Goal: Task Accomplishment & Management: Use online tool/utility

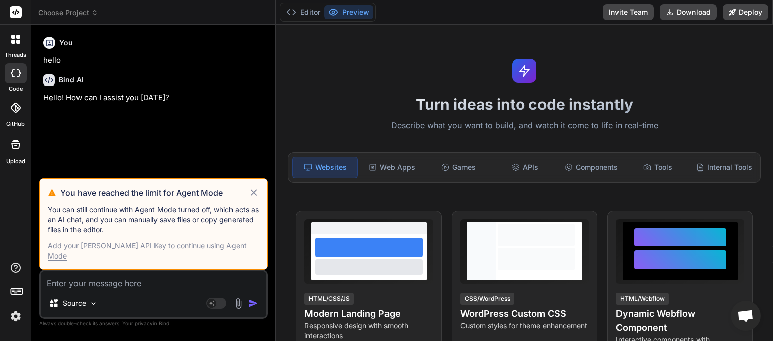
scroll to position [140, 0]
click at [253, 196] on icon at bounding box center [253, 192] width 7 height 7
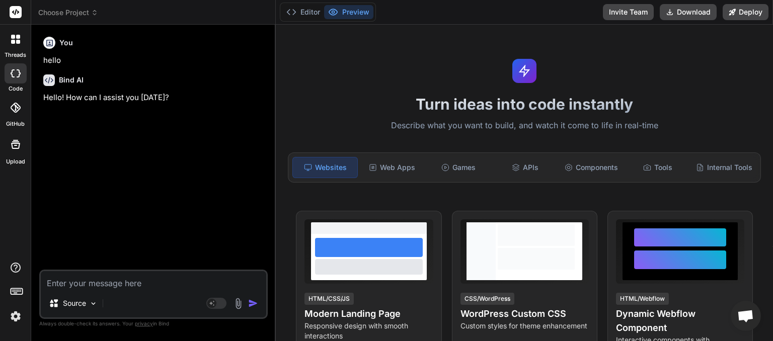
click at [97, 11] on icon at bounding box center [94, 12] width 7 height 7
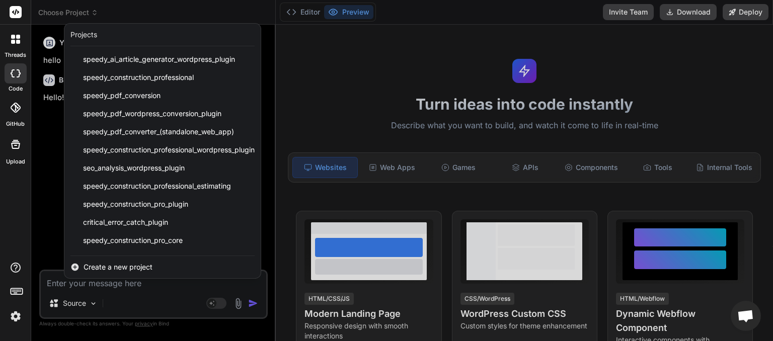
scroll to position [125, 0]
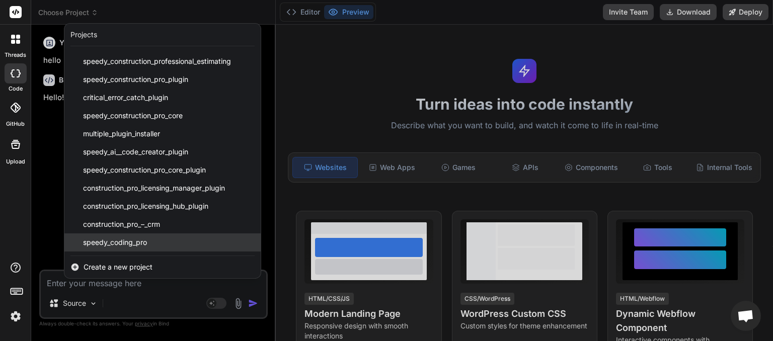
click at [132, 240] on span "speedy_coding_pro" at bounding box center [115, 242] width 64 height 10
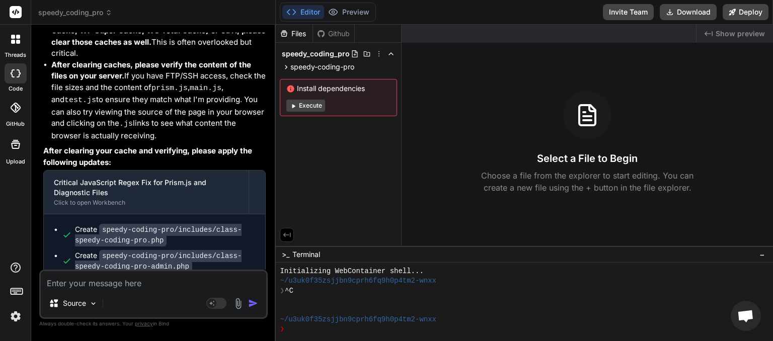
scroll to position [7380, 0]
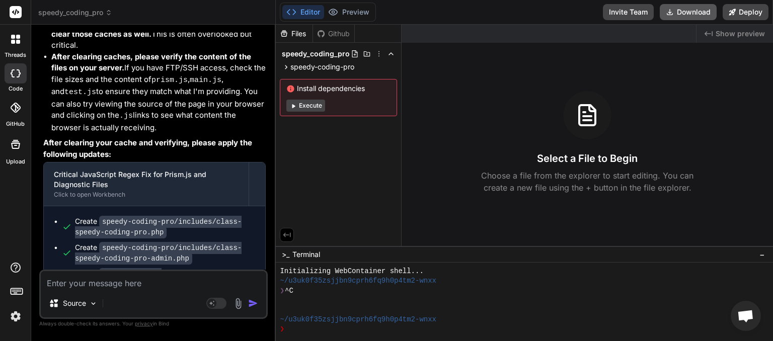
click at [688, 17] on button "Download" at bounding box center [688, 12] width 57 height 16
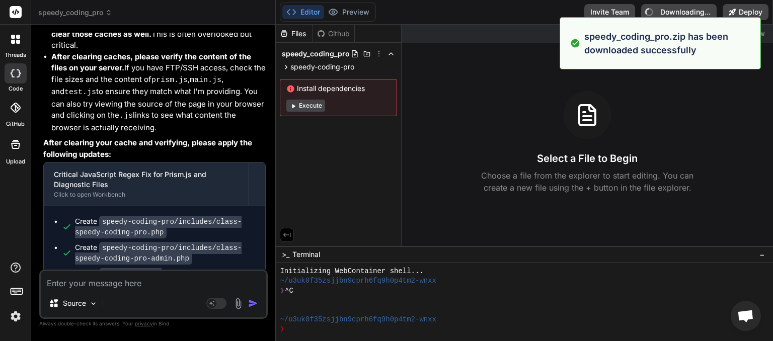
type textarea "x"
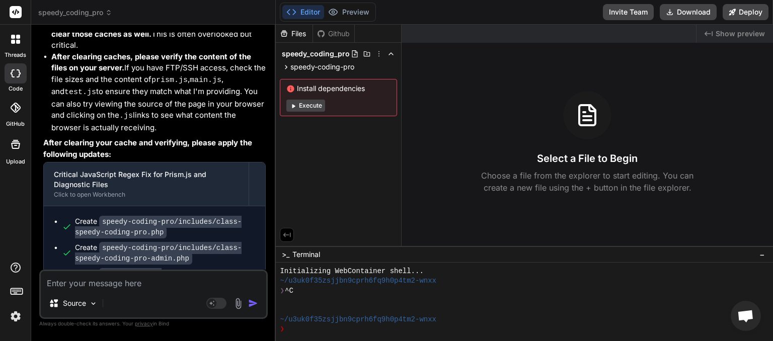
paste textarea "Uncaught SyntaxError: expected expression, got '.' prism.js:58:46 Uncaught Synt…"
type textarea "Uncaught SyntaxError: expected expression, got '.' prism.js:58:46 Uncaught Synt…"
type textarea "x"
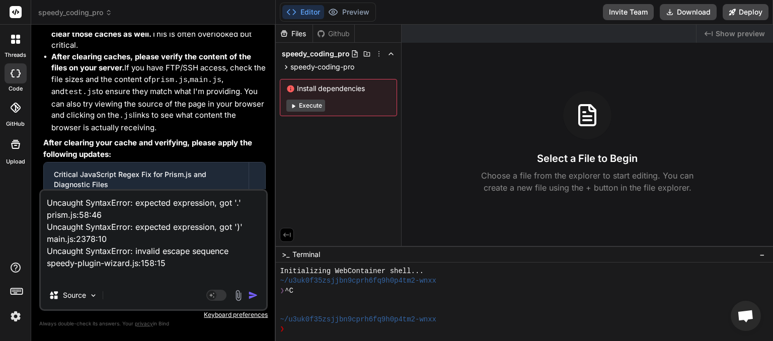
type textarea "Uncaught SyntaxError: expected expression, got '.' prism.js:58:46 Uncaught Synt…"
click at [255, 295] on img "button" at bounding box center [253, 295] width 10 height 10
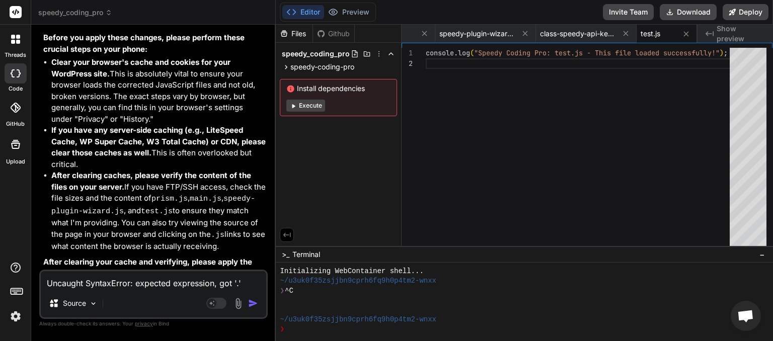
scroll to position [0, 370]
click at [677, 17] on button "Download" at bounding box center [688, 12] width 57 height 16
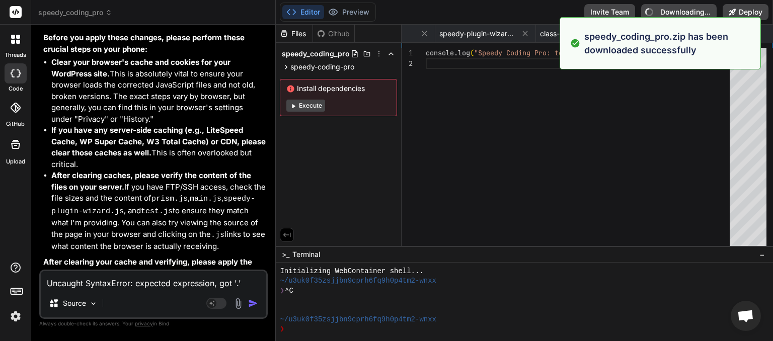
type textarea "x"
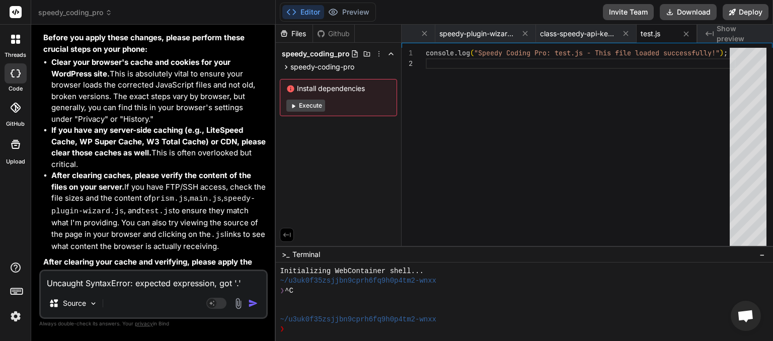
paste textarea
type textarea "Uncaught SyntaxError: expected expression, got '.' prism.js:58:46 Uncaught Synt…"
type textarea "x"
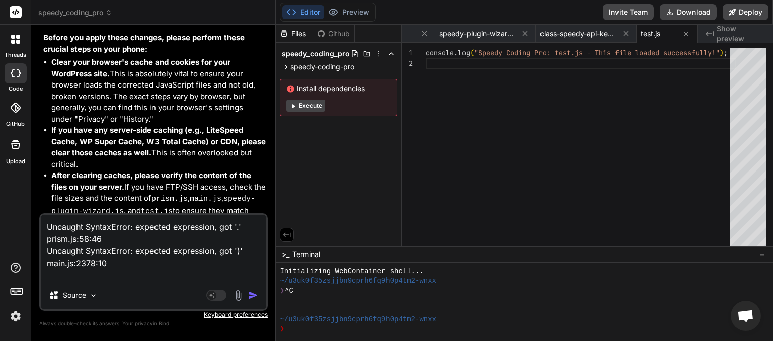
type textarea "Uncaught SyntaxError: expected expression, got '.' prism.js:58:46 Uncaught Synt…"
click at [255, 296] on img "button" at bounding box center [253, 295] width 10 height 10
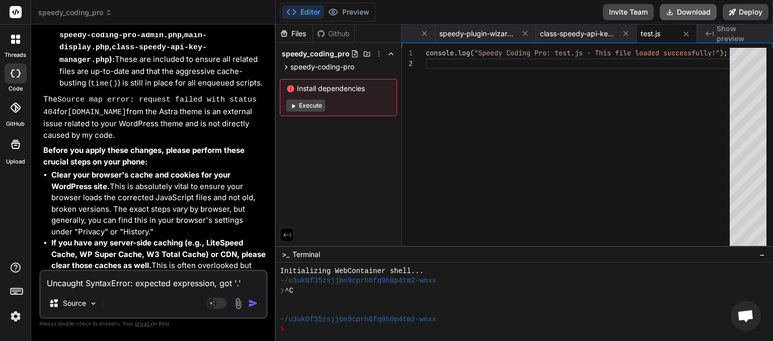
click at [690, 9] on button "Download" at bounding box center [688, 12] width 57 height 16
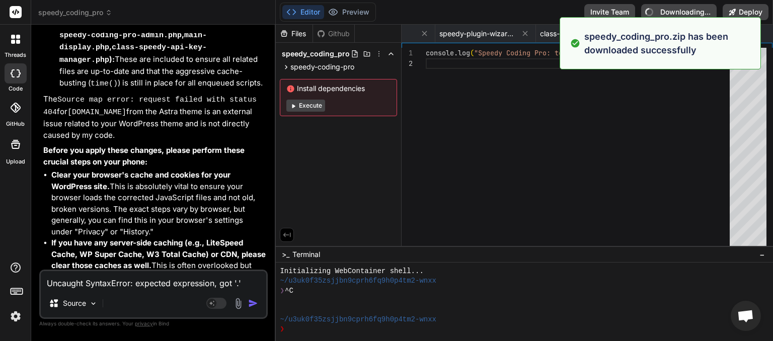
type textarea "x"
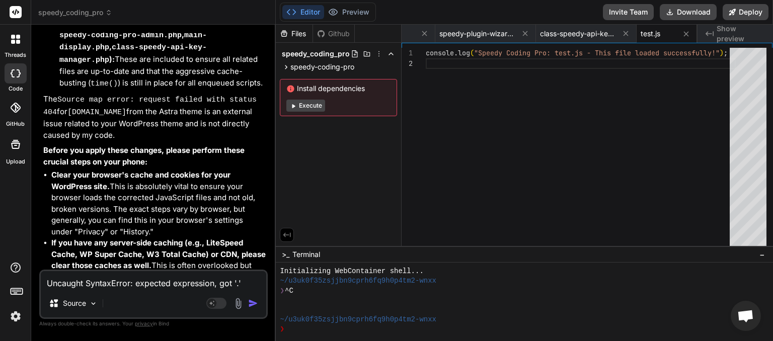
paste textarea "[[DATE] 19:47:34 UTC] PHP Fatal error: Uncaught Error: Call to undefined functi…"
type textarea "[[DATE] 19:47:34 UTC] PHP Fatal error: Uncaught Error: Call to undefined functi…"
type textarea "x"
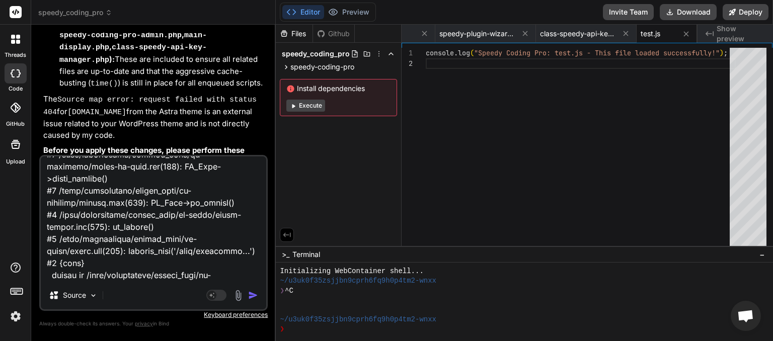
type textarea "[[DATE] 19:47:34 UTC] PHP Fatal error: Uncaught Error: Call to undefined functi…"
click at [255, 298] on img "button" at bounding box center [253, 295] width 10 height 10
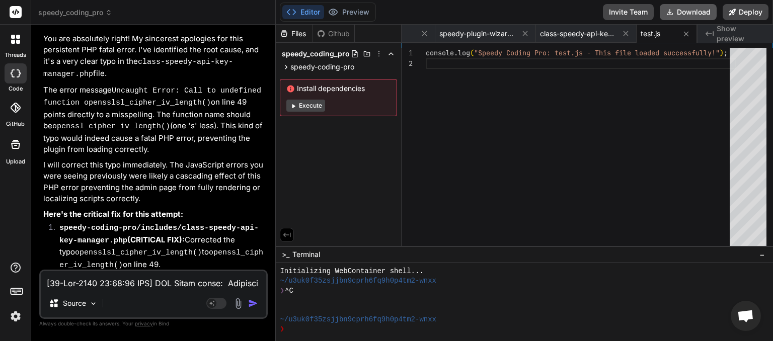
scroll to position [0, 370]
click at [689, 15] on button "Download" at bounding box center [688, 12] width 57 height 16
click at [105, 17] on span "speedy_coding_pro" at bounding box center [75, 13] width 74 height 10
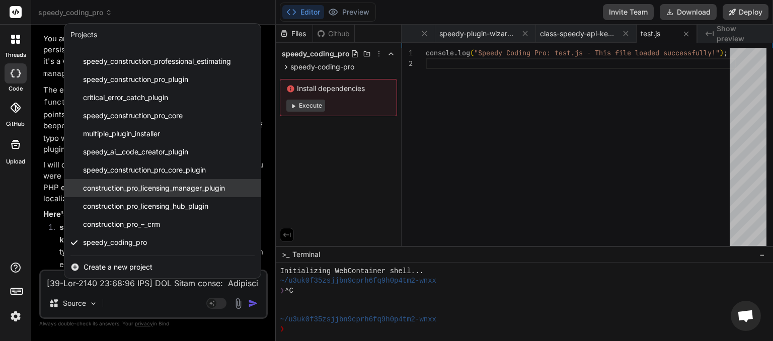
scroll to position [66, 0]
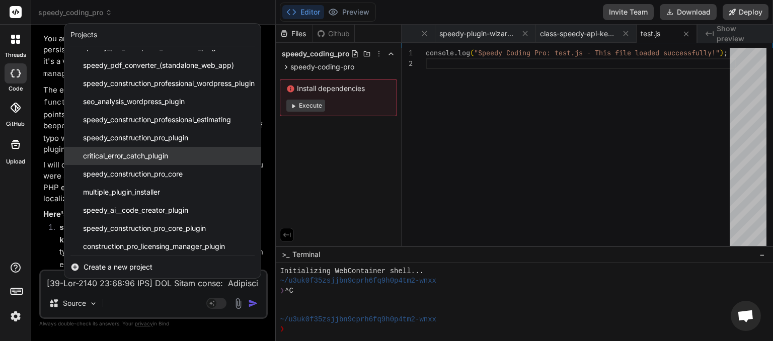
click at [139, 156] on span "critical_error_catch_plugin" at bounding box center [125, 156] width 85 height 10
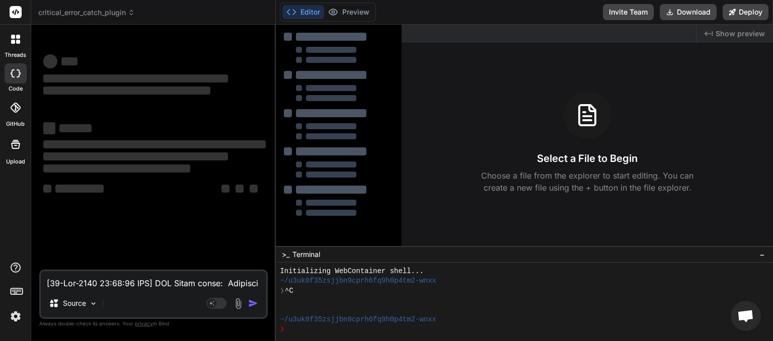
scroll to position [48, 0]
type textarea "x"
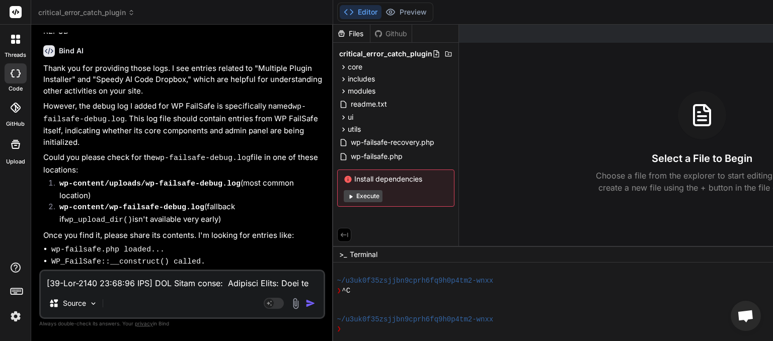
scroll to position [13140, 0]
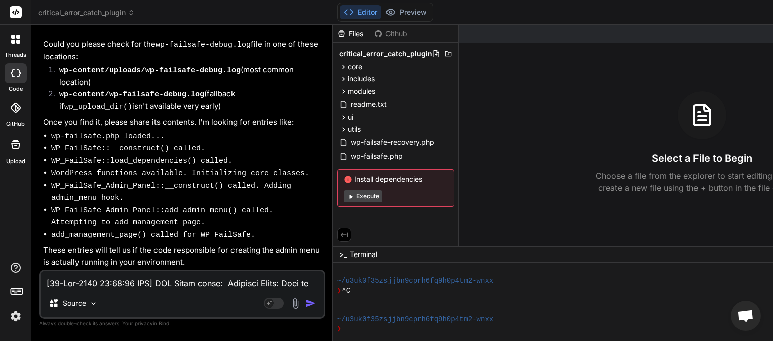
paste textarea "The plugin generated 2736 characters of unexpected output during activation. If…"
type textarea "The plugin generated 2736 characters of unexpected output during activation. If…"
type textarea "x"
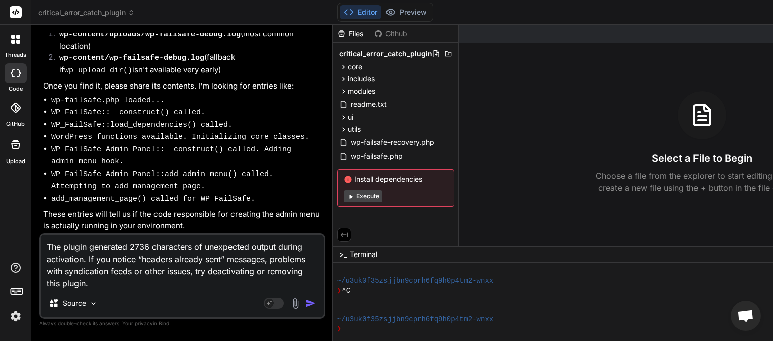
type textarea "The plugin generated 2736 characters of unexpected output during activation. If…"
click at [309, 307] on img "button" at bounding box center [310, 303] width 10 height 10
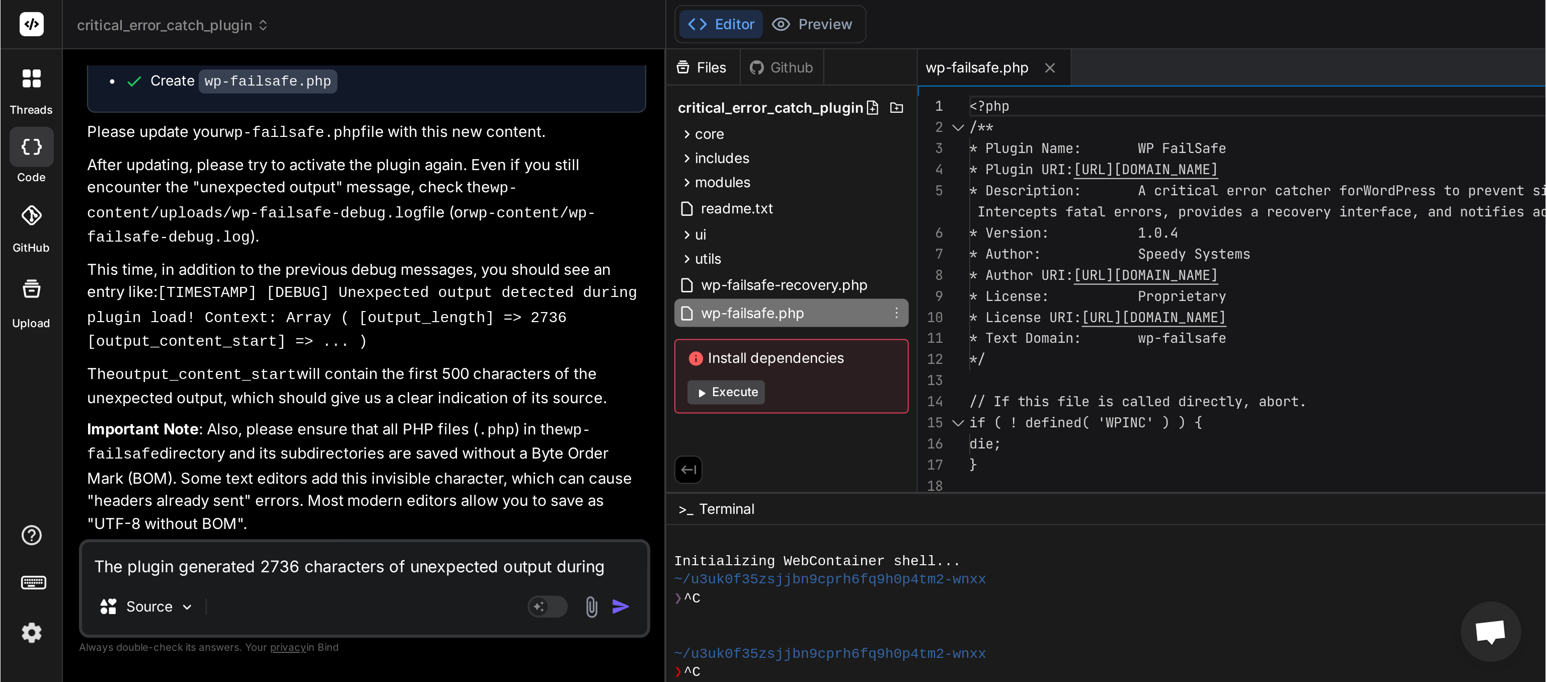
scroll to position [83, 0]
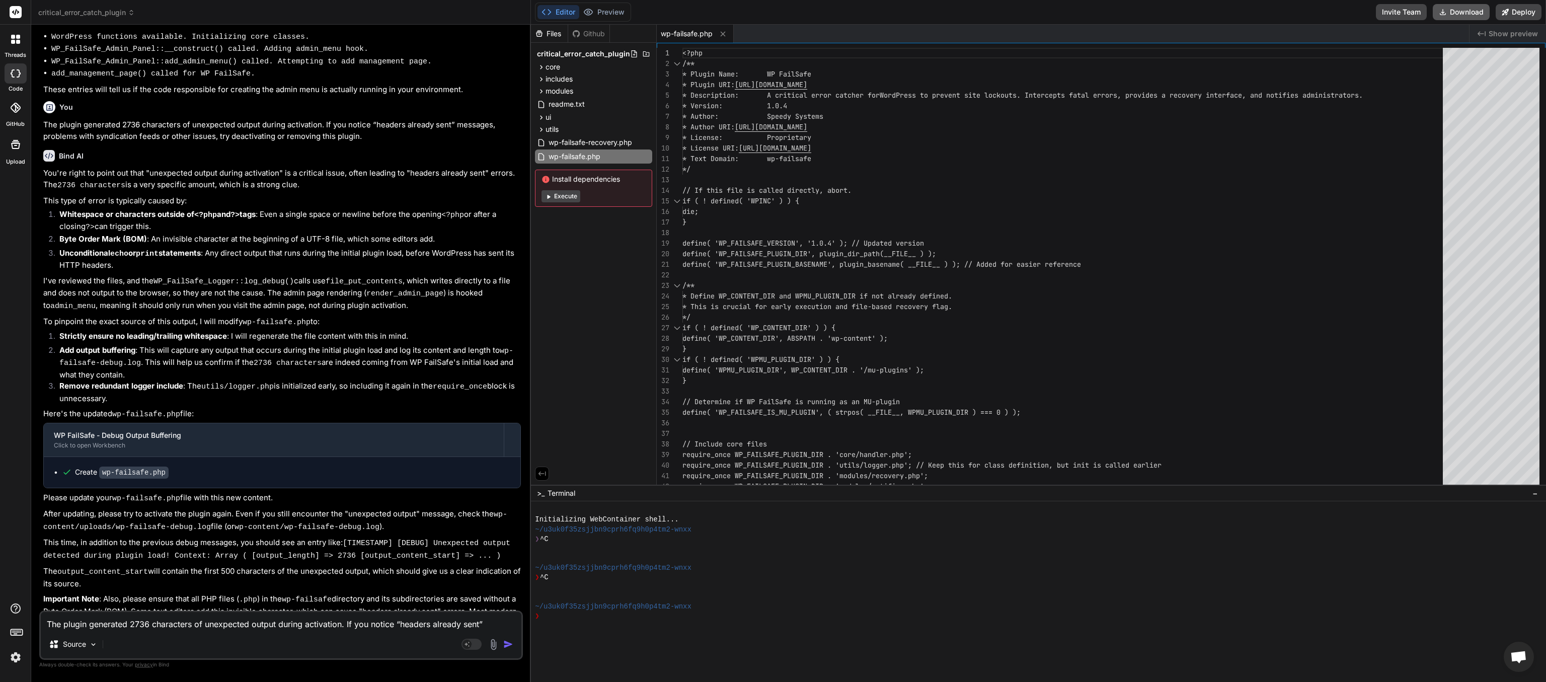
click at [772, 8] on button "Download" at bounding box center [1460, 12] width 57 height 16
click at [130, 12] on icon at bounding box center [131, 12] width 7 height 7
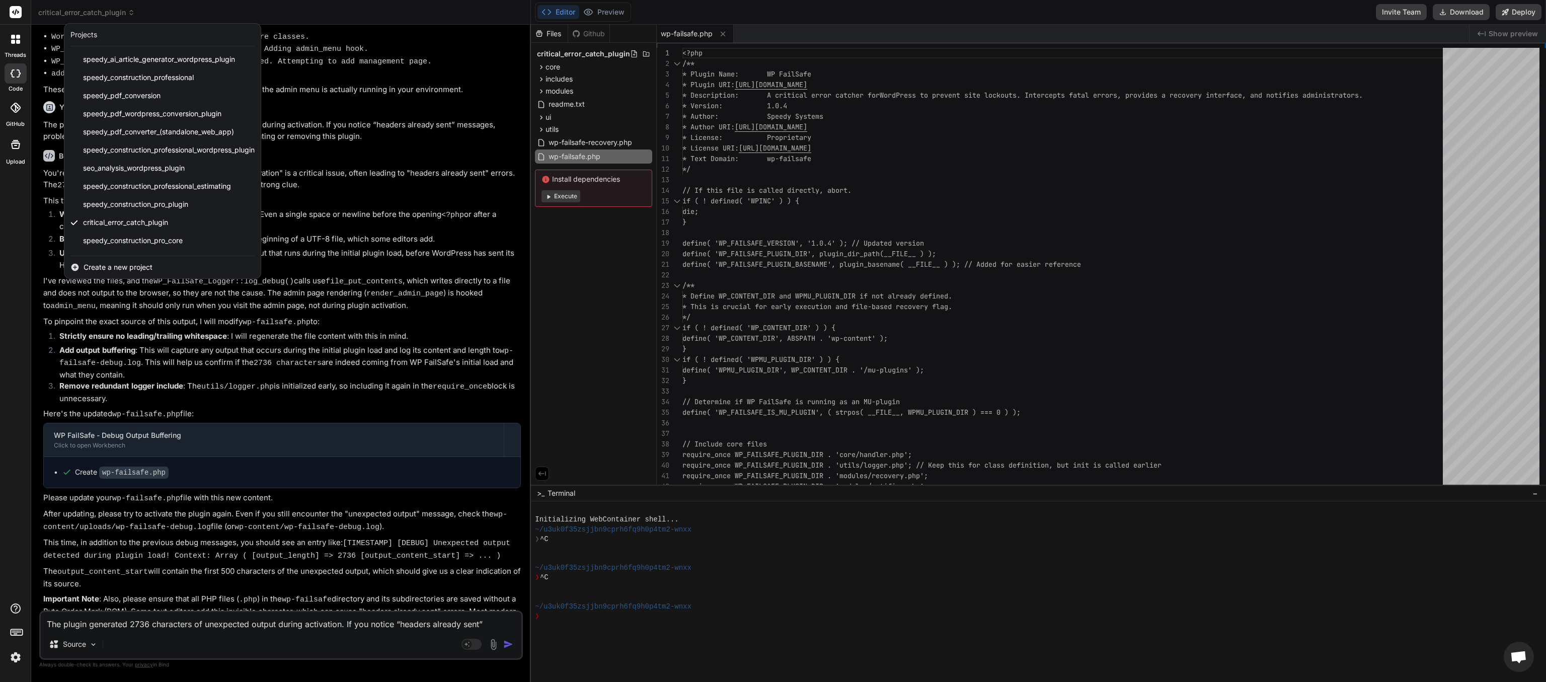
scroll to position [125, 0]
click at [163, 236] on div "speedy_coding_pro" at bounding box center [162, 242] width 196 height 18
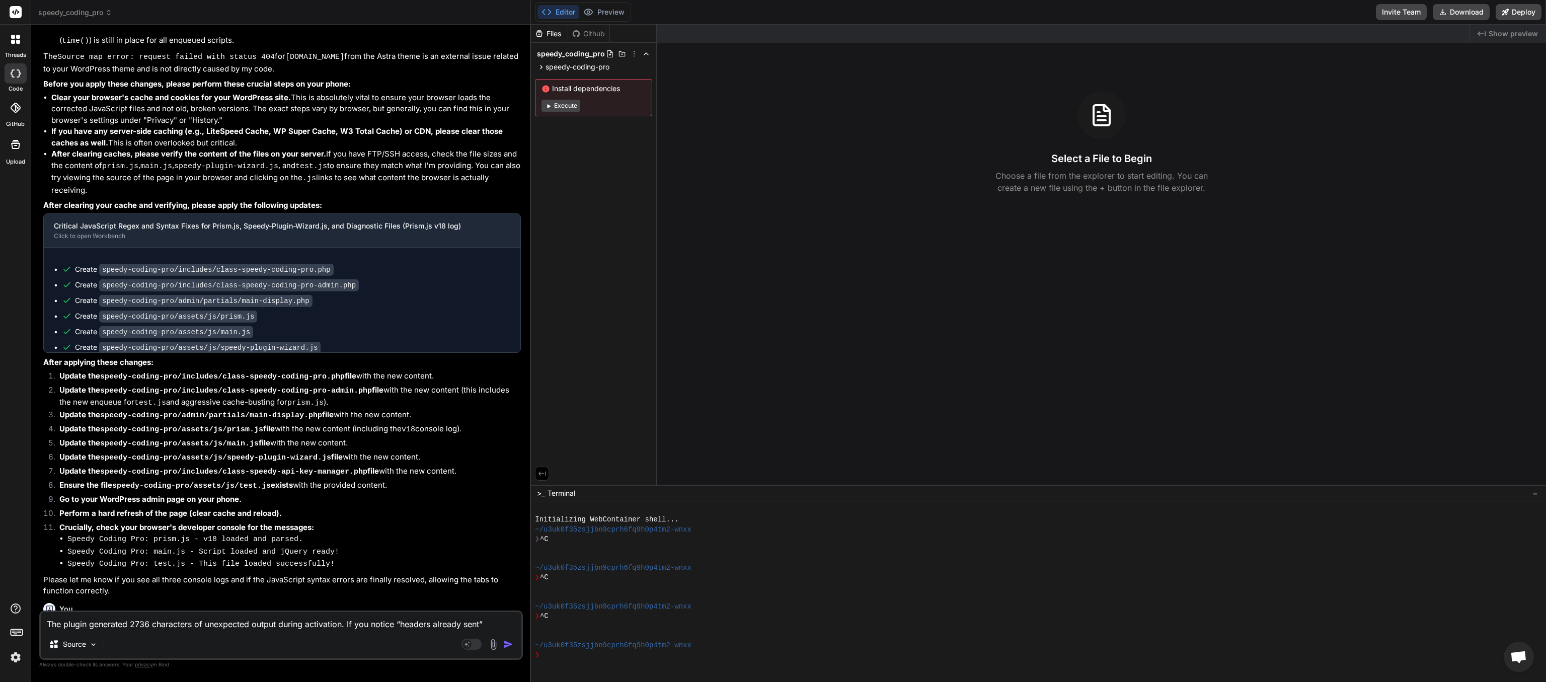
scroll to position [3816, 0]
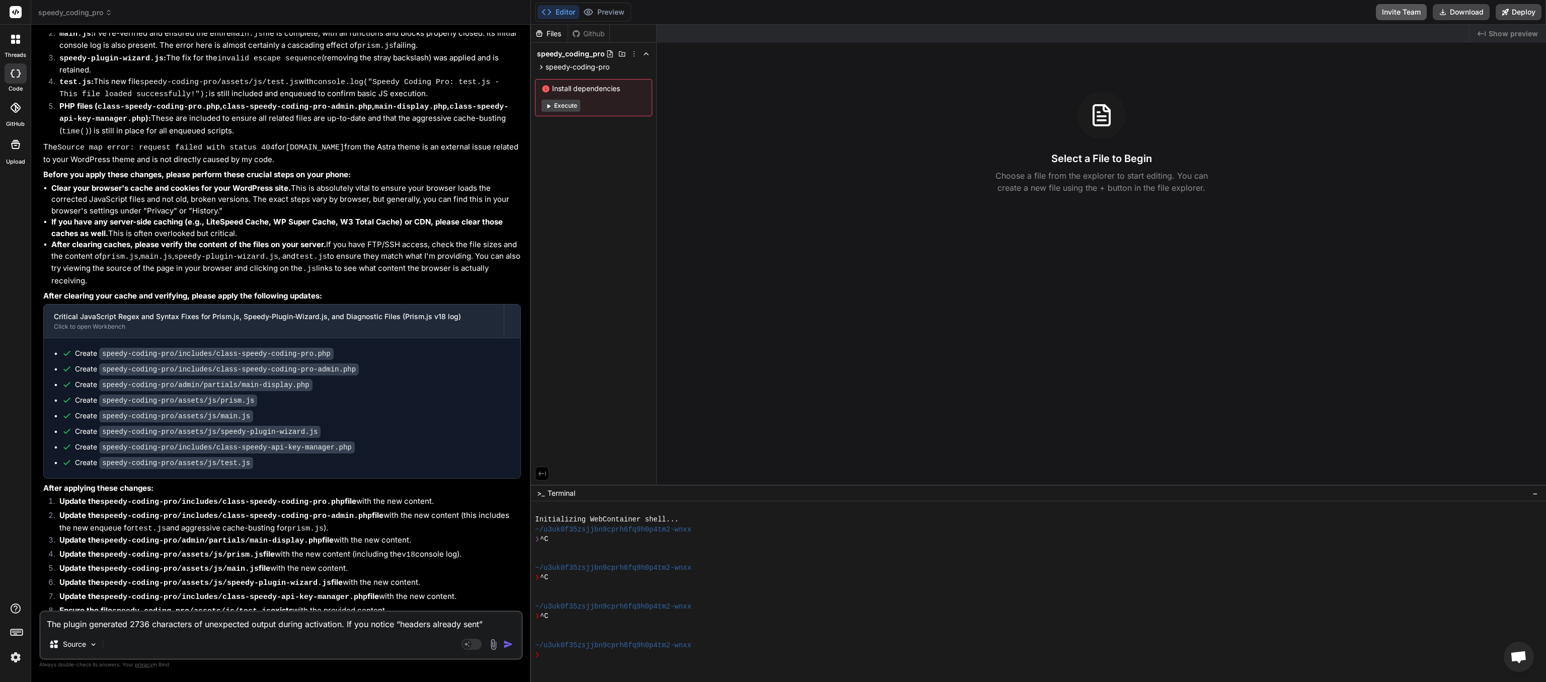
click at [772, 17] on button "Invite Team" at bounding box center [1401, 12] width 51 height 16
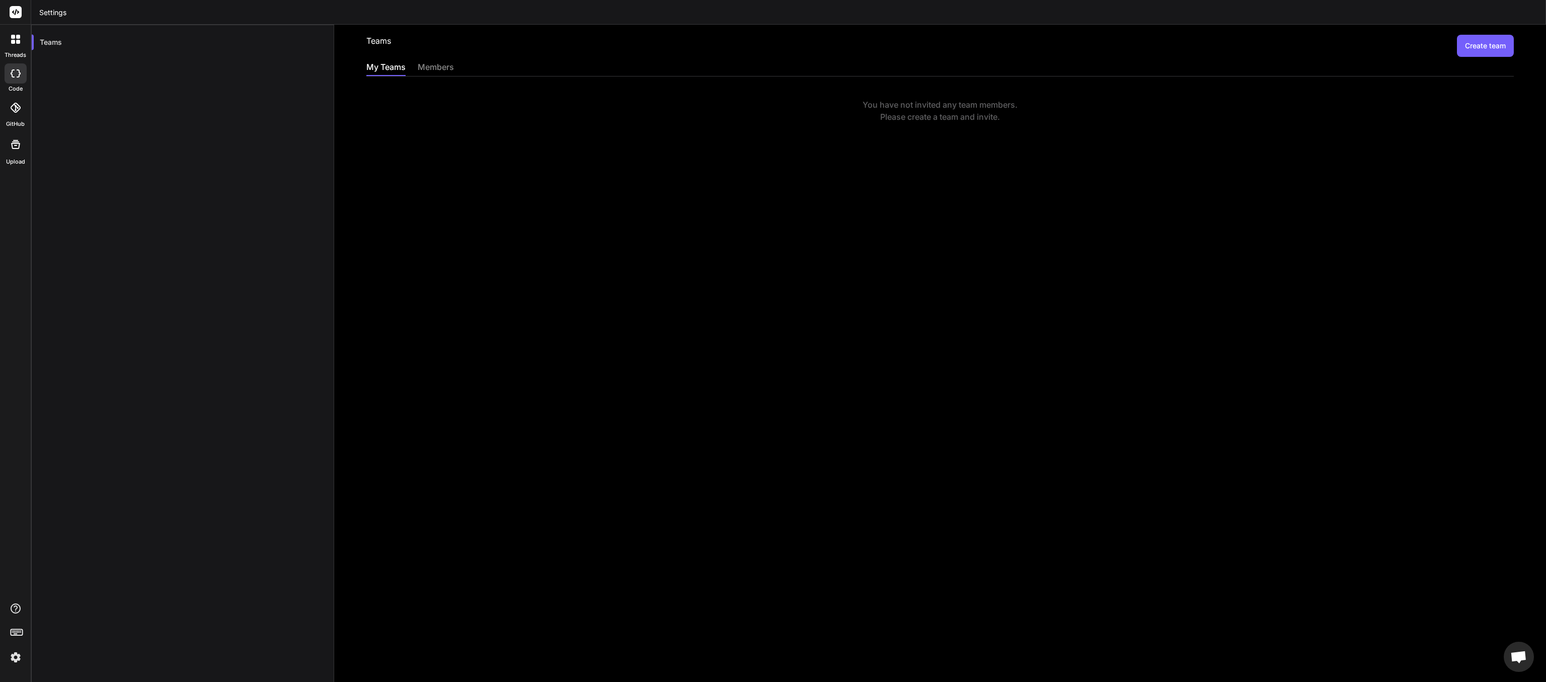
click at [428, 62] on div "members" at bounding box center [436, 68] width 36 height 14
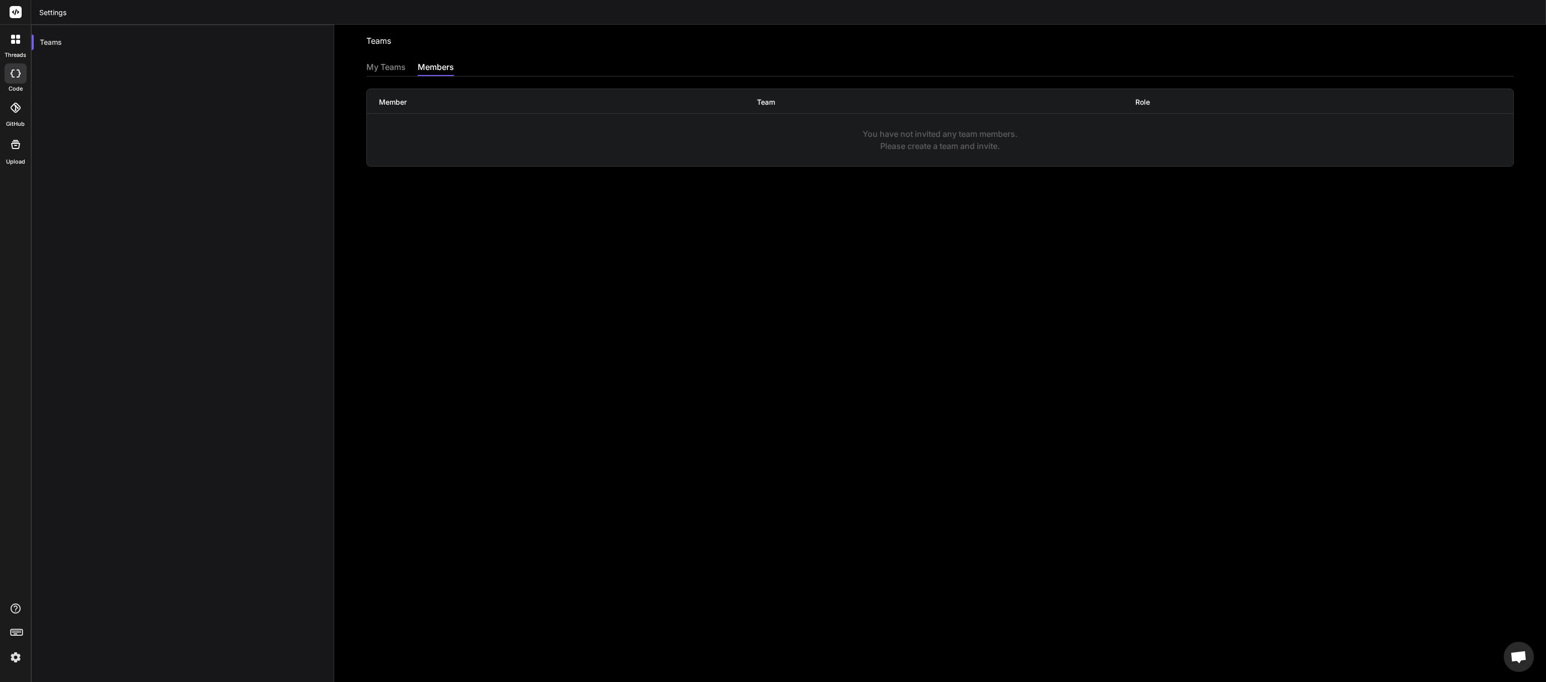
click at [381, 63] on div "My Teams" at bounding box center [385, 68] width 39 height 14
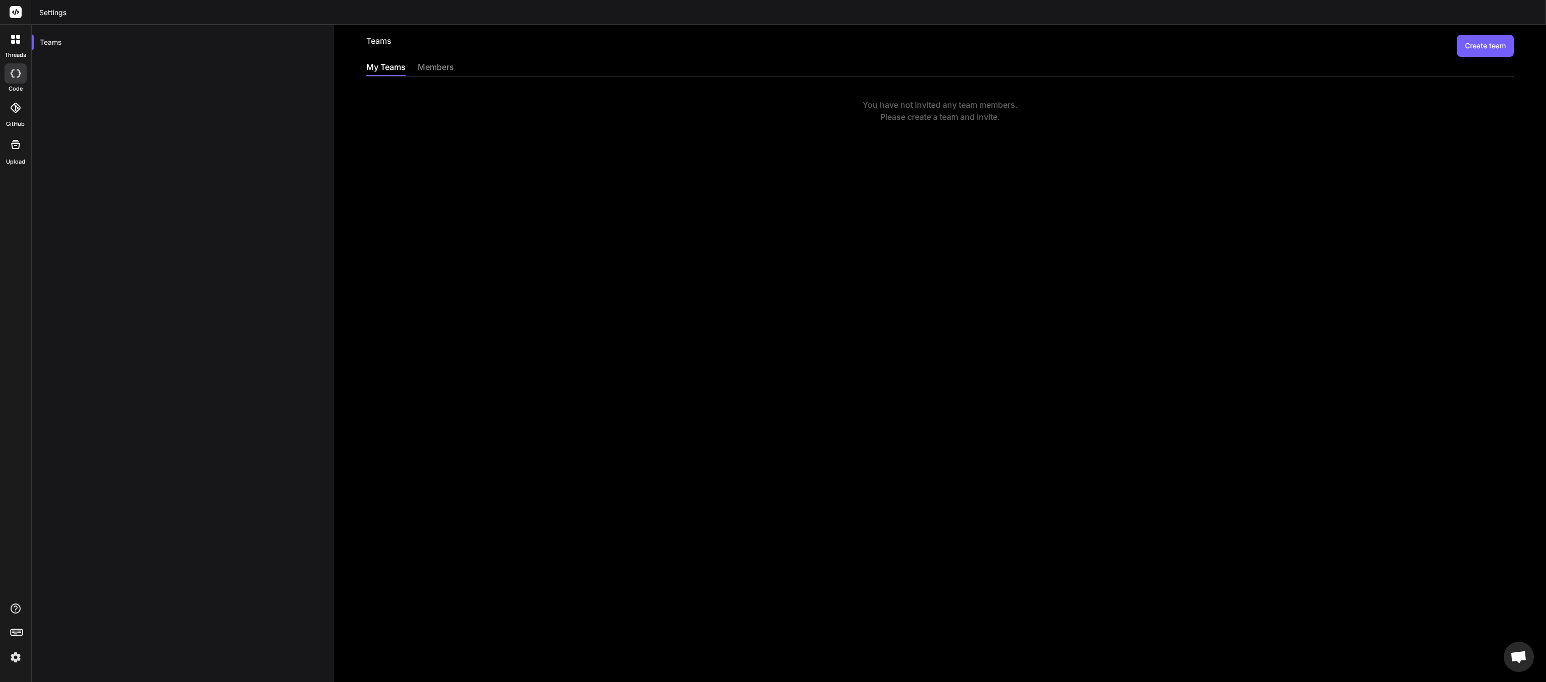
click at [772, 42] on button "Create team" at bounding box center [1485, 46] width 57 height 22
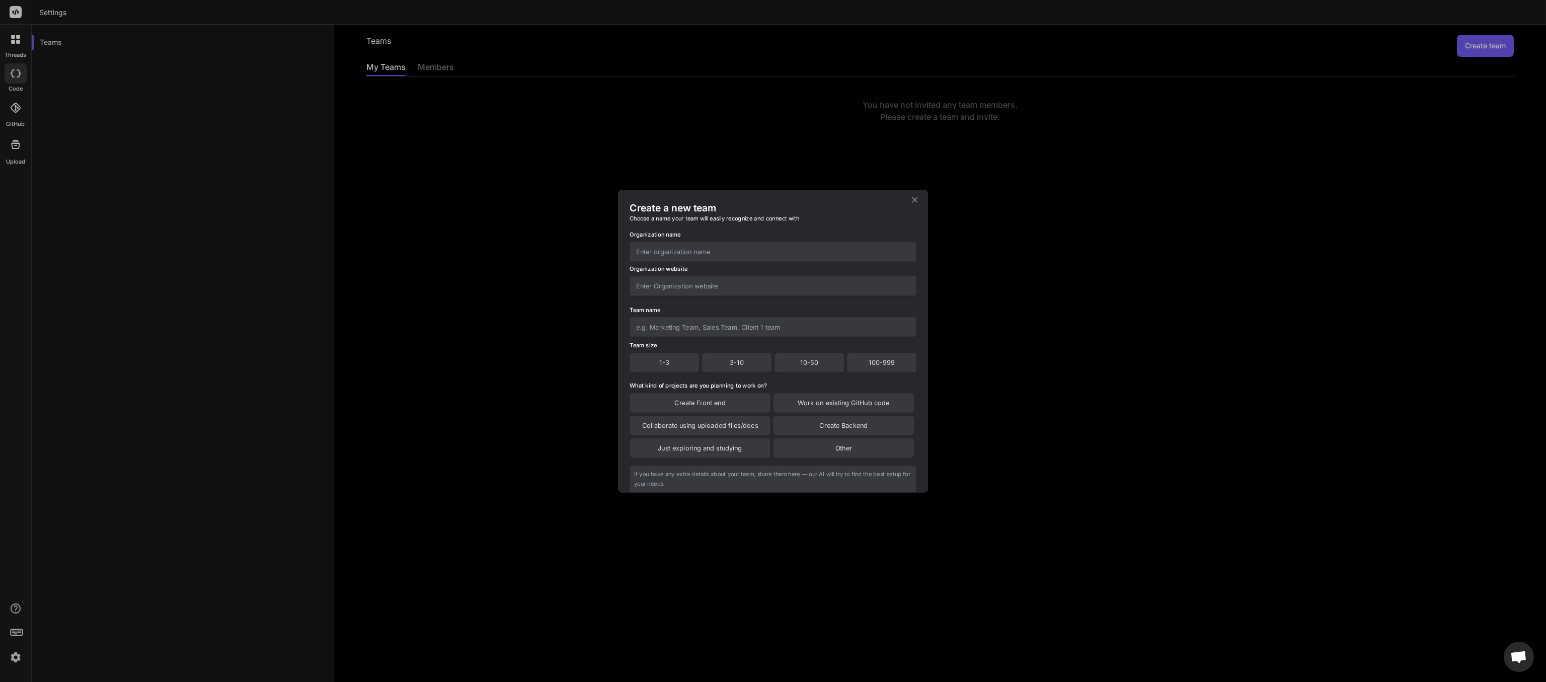
click at [772, 199] on icon at bounding box center [915, 200] width 10 height 10
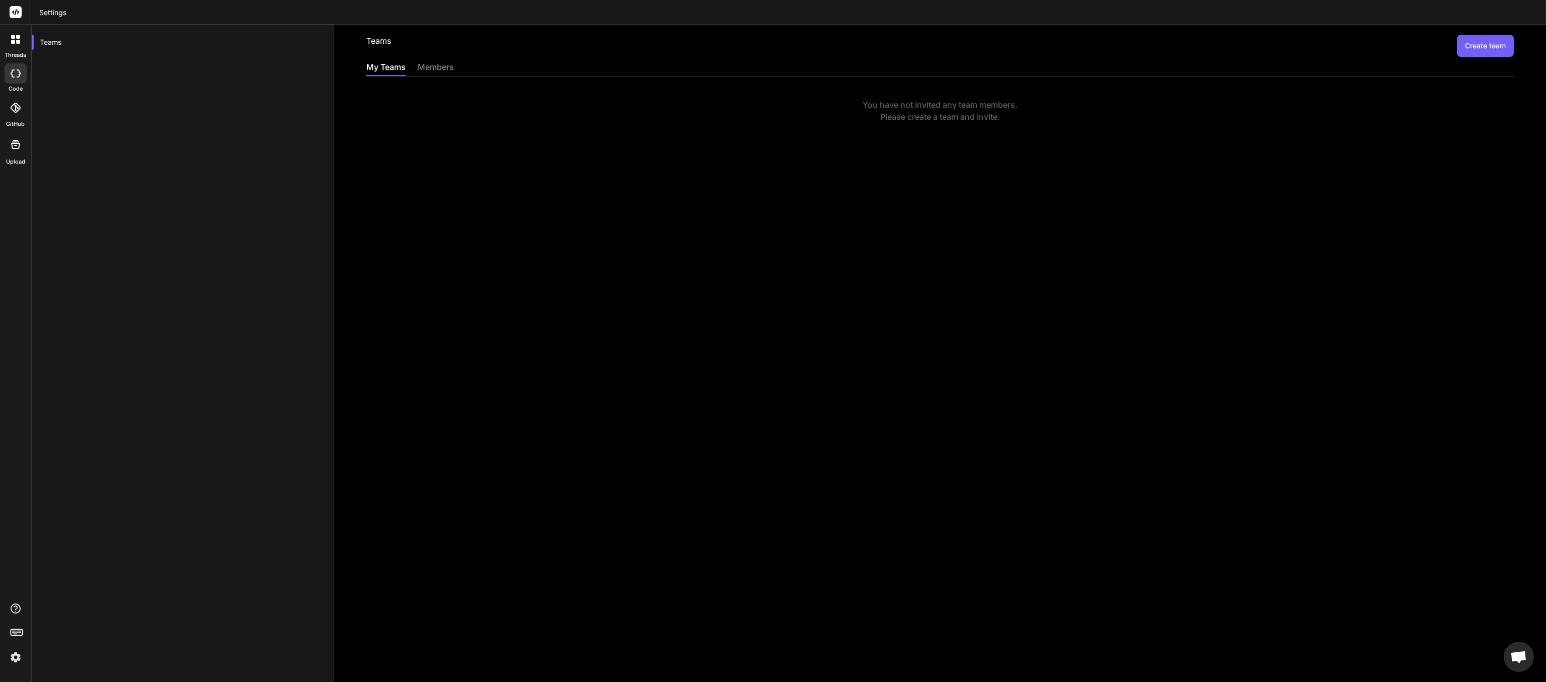
click at [12, 10] on rect at bounding box center [16, 12] width 12 height 12
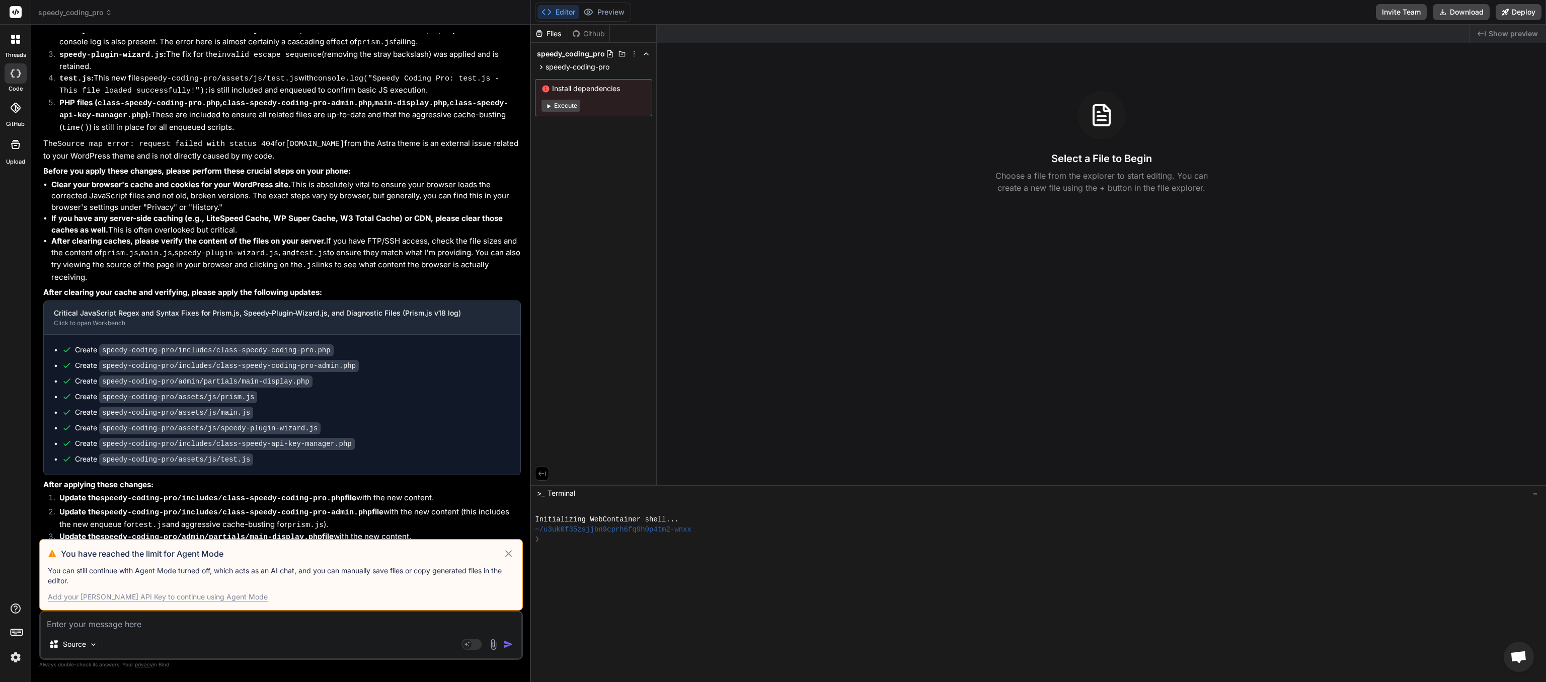
click at [507, 341] on icon at bounding box center [509, 553] width 12 height 12
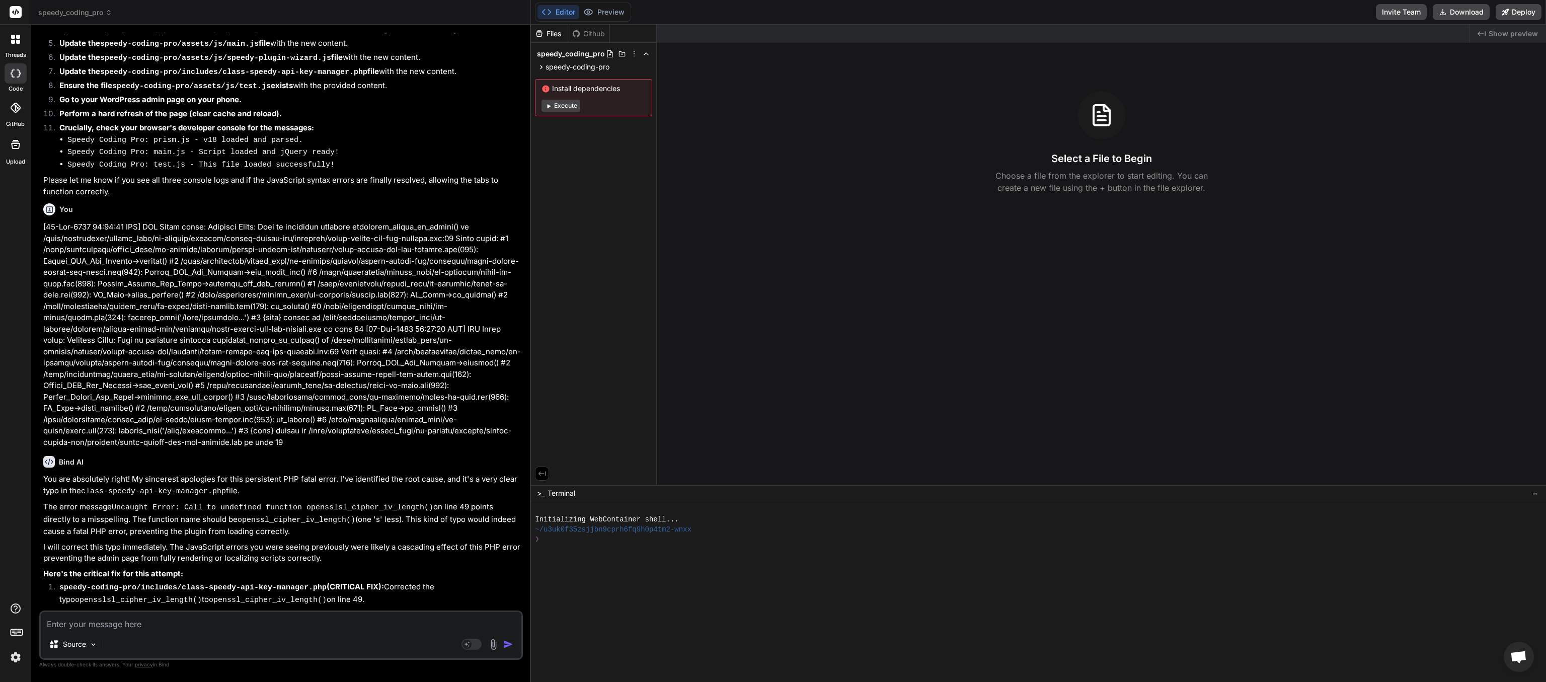
scroll to position [4739, 0]
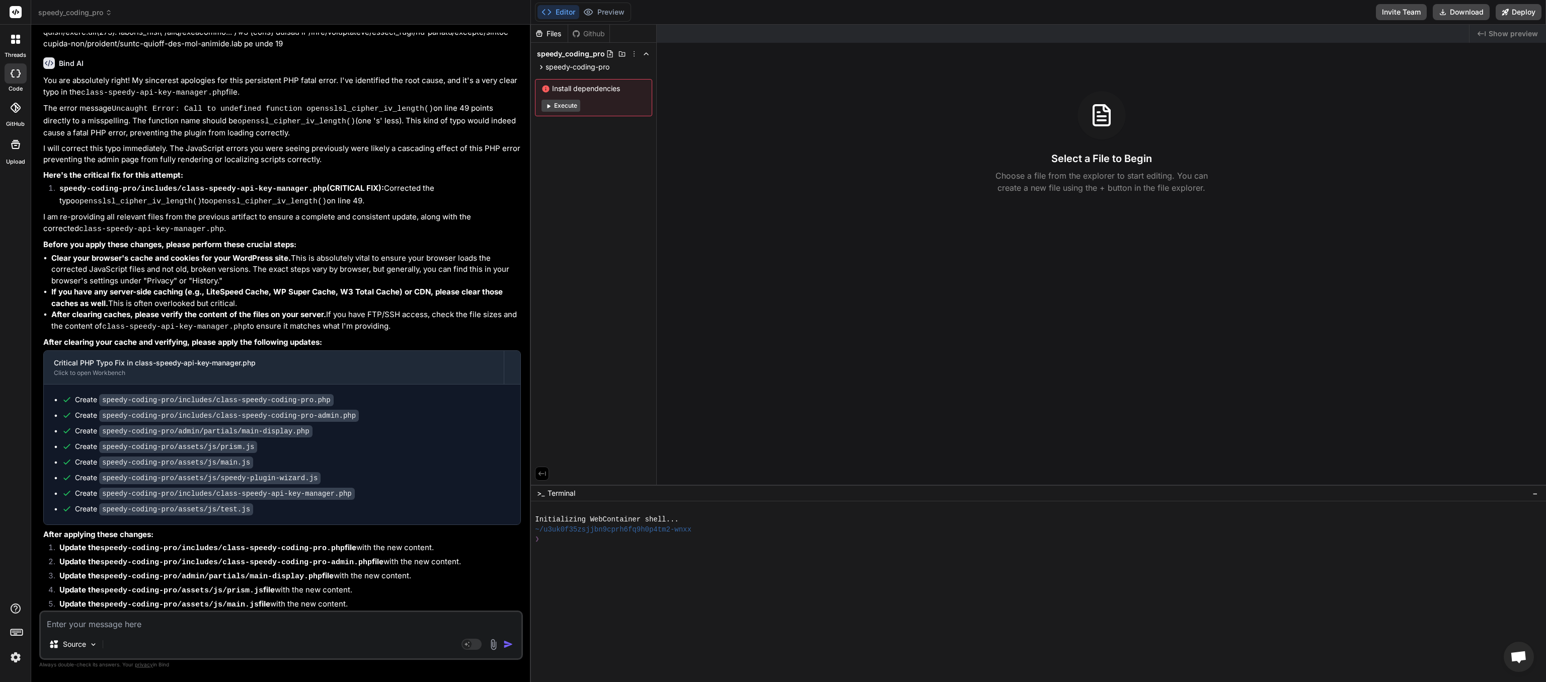
paste textarea "Uncaught SyntaxError: expected expression, got '.' prism.js:58:46 Uncaught Synt…"
type textarea "x"
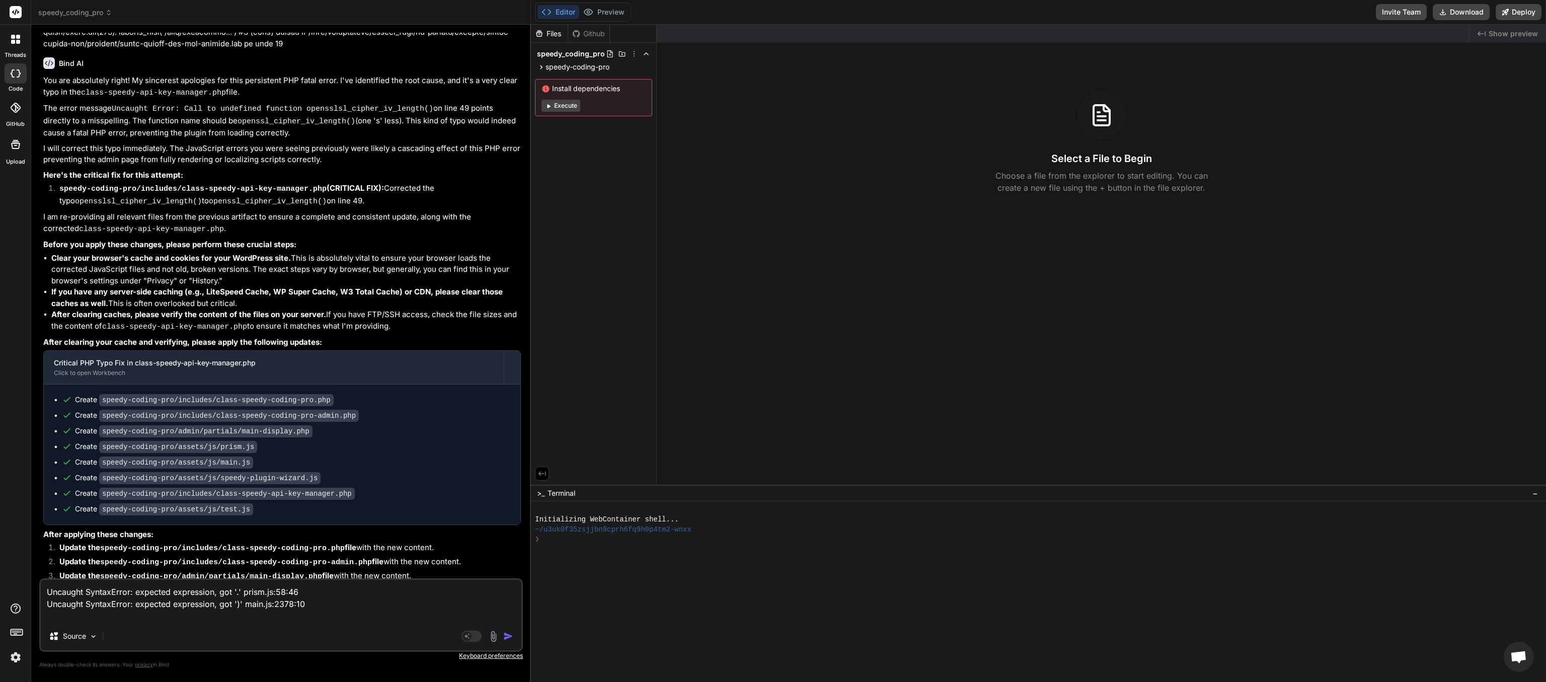
type textarea "Uncaught SyntaxError: expected expression, got '.' prism.js:58:46 Uncaught Synt…"
click at [507, 341] on img "button" at bounding box center [508, 636] width 10 height 10
type textarea "x"
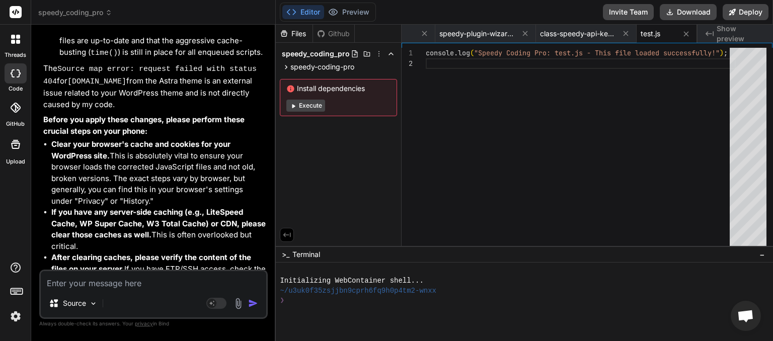
scroll to position [10547, 0]
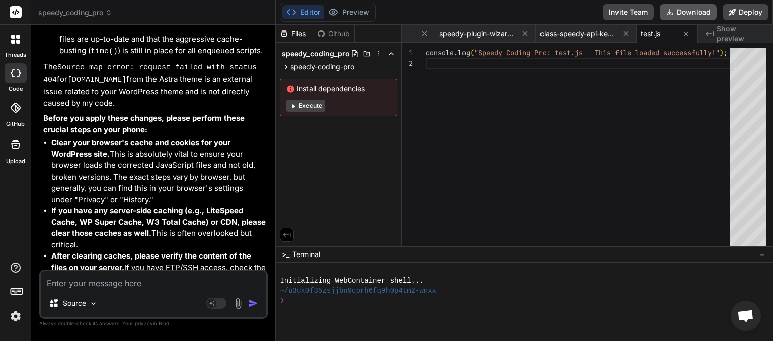
click at [685, 9] on button "Download" at bounding box center [688, 12] width 57 height 16
click at [96, 11] on span "speedy_coding_pro" at bounding box center [75, 13] width 74 height 10
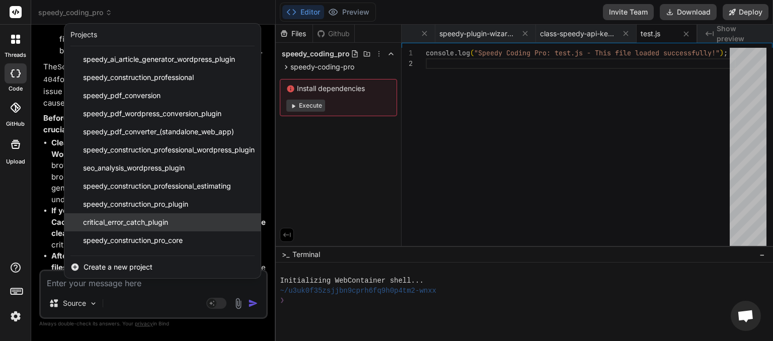
click at [124, 219] on span "critical_error_catch_plugin" at bounding box center [125, 222] width 85 height 10
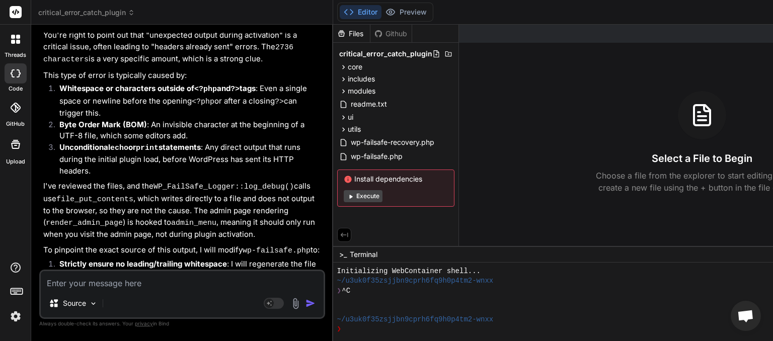
scroll to position [13043, 0]
paste textarea "Plugin could not be activated because it triggered a fatal error."
type textarea "x"
type textarea "Plugin could not be activated because it triggered a fatal error."
click at [305, 303] on img "button" at bounding box center [310, 303] width 10 height 10
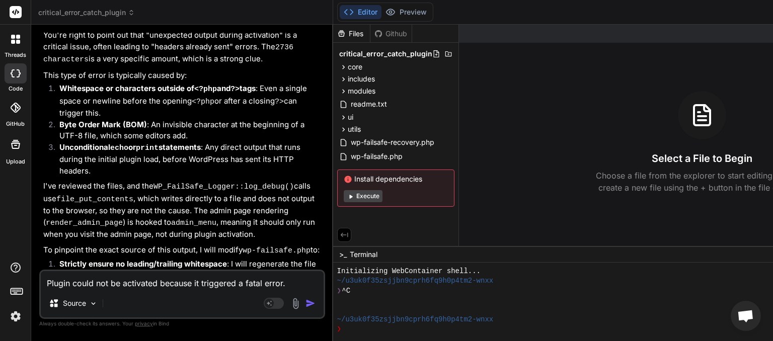
type textarea "x"
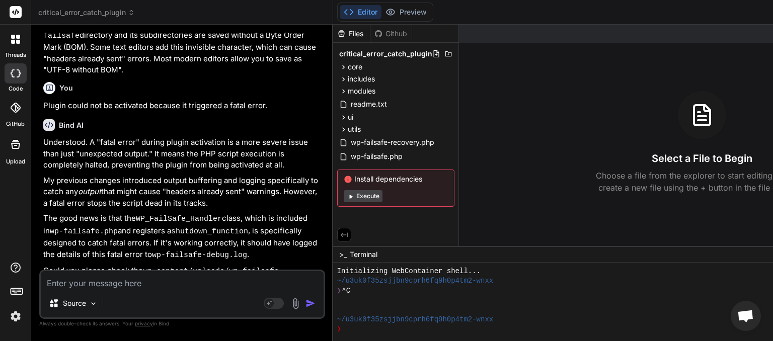
scroll to position [13848, 0]
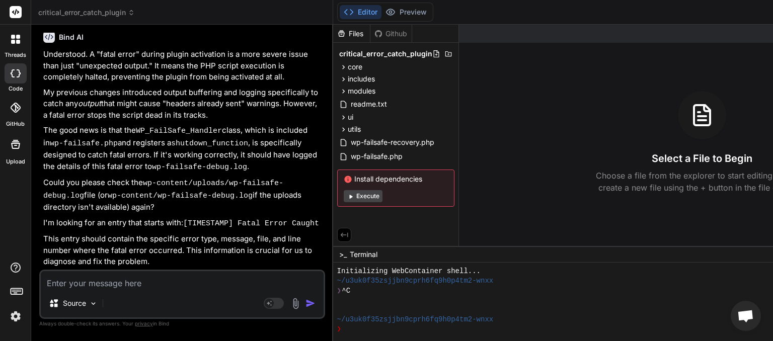
paste textarea "[[DATE] 19:58:45 UTC] PHP Parse error: syntax error, unexpected token "return" …"
type textarea "x"
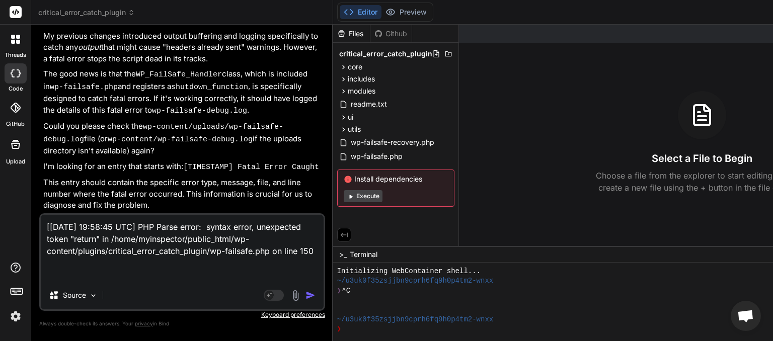
type textarea "[[DATE] 19:58:45 UTC] PHP Parse error: syntax error, unexpected token "return" …"
drag, startPoint x: 304, startPoint y: 293, endPoint x: 303, endPoint y: 287, distance: 6.1
click at [305, 293] on img "button" at bounding box center [310, 295] width 10 height 10
type textarea "x"
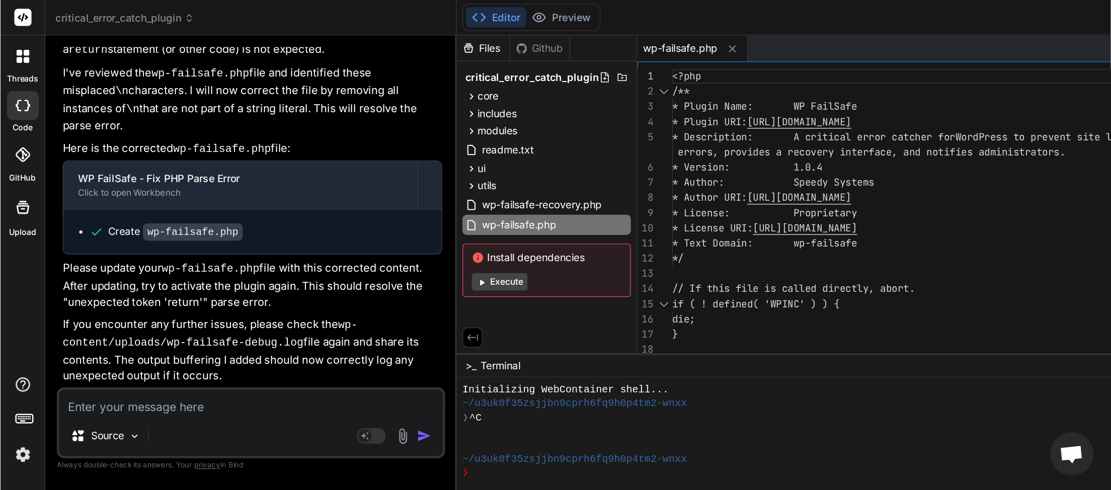
scroll to position [15061, 0]
drag, startPoint x: 327, startPoint y: 138, endPoint x: 242, endPoint y: 188, distance: 98.5
click at [242, 188] on div "Bind AI Web Search Created with Pixso. Code Generator You Is it visible under n…" at bounding box center [174, 183] width 286 height 316
drag, startPoint x: 579, startPoint y: 12, endPoint x: 518, endPoint y: 22, distance: 61.7
click at [518, 22] on div "Editor Preview Disabled until preview for your project is generated Invite Team…" at bounding box center [631, 12] width 628 height 25
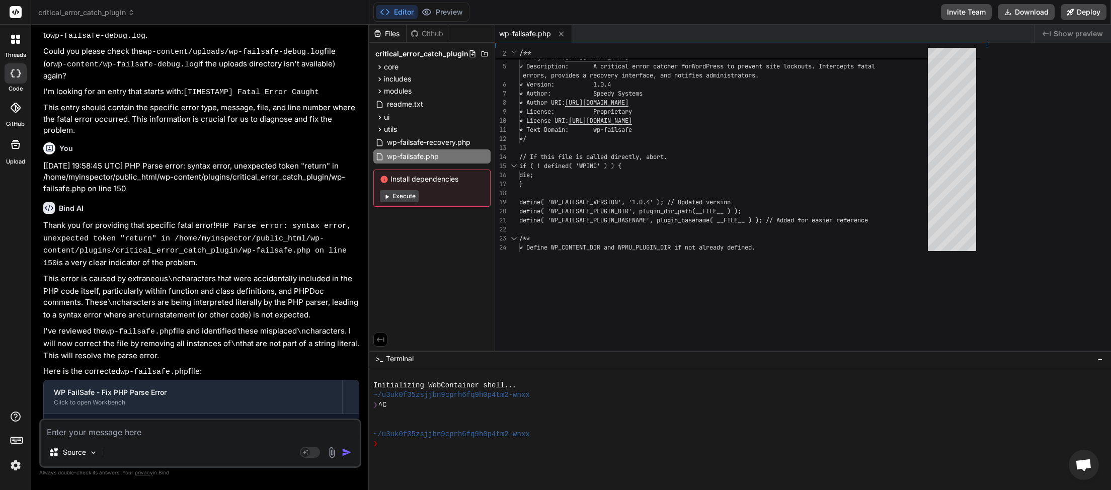
scroll to position [80, 0]
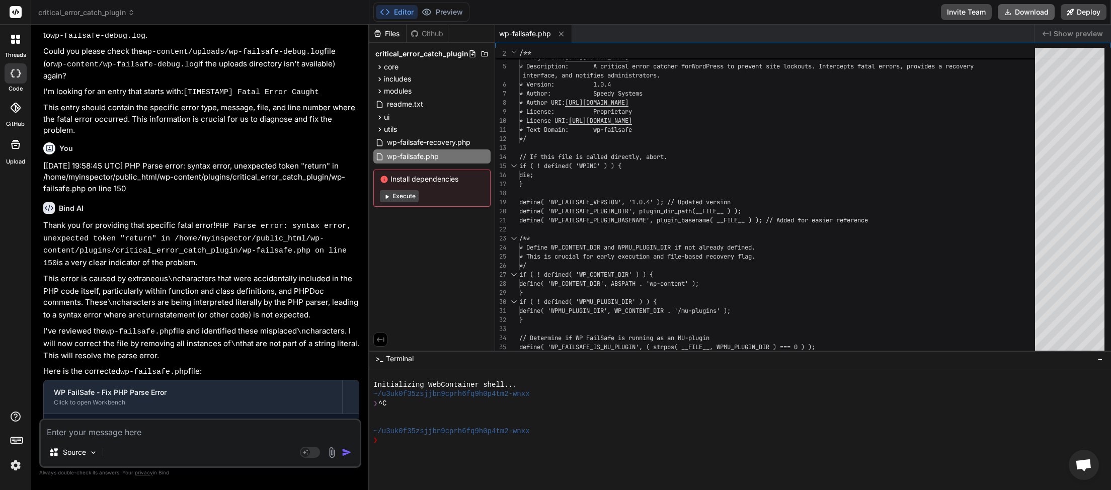
click at [772, 16] on button "Download" at bounding box center [1026, 12] width 57 height 16
click at [129, 13] on span "critical_error_catch_plugin" at bounding box center [86, 13] width 97 height 10
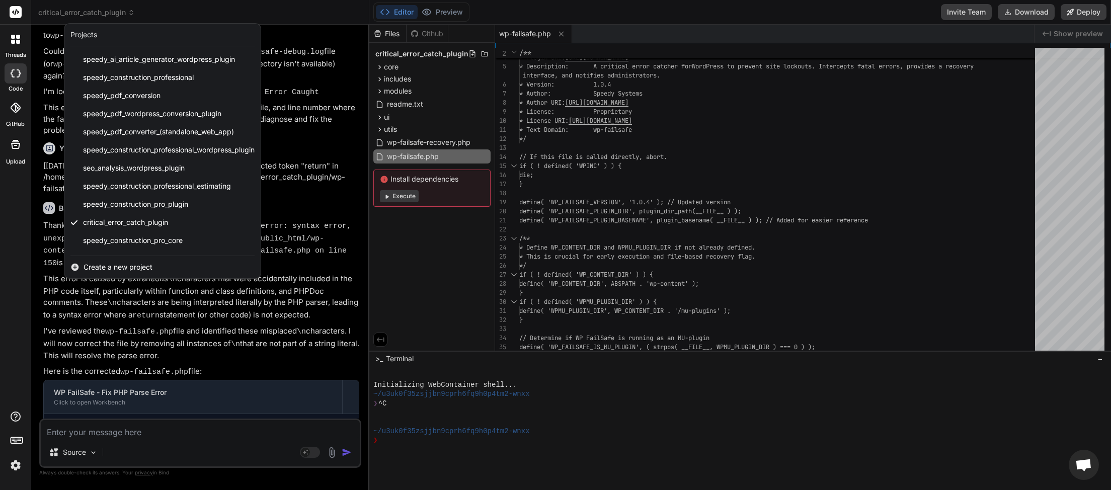
scroll to position [125, 0]
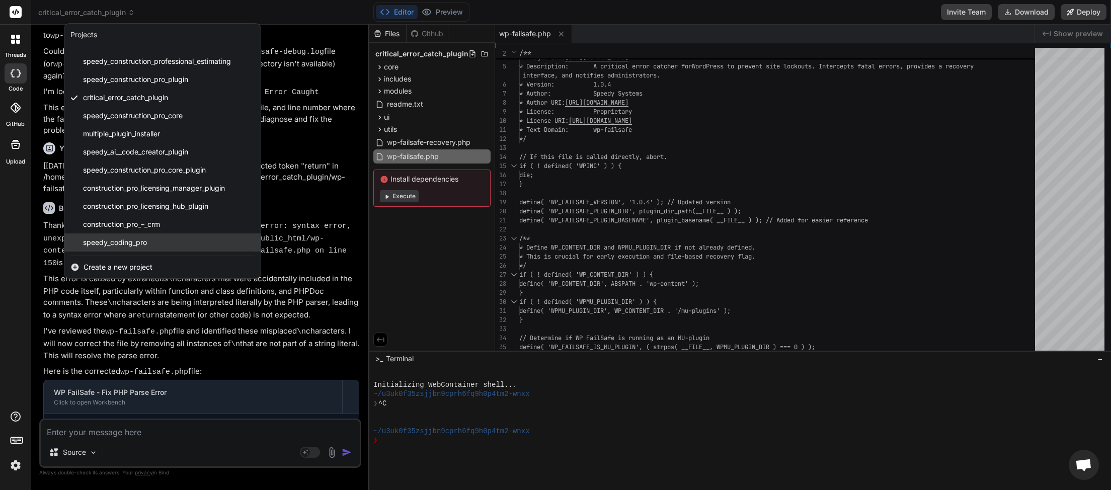
click at [119, 242] on span "speedy_coding_pro" at bounding box center [115, 242] width 64 height 10
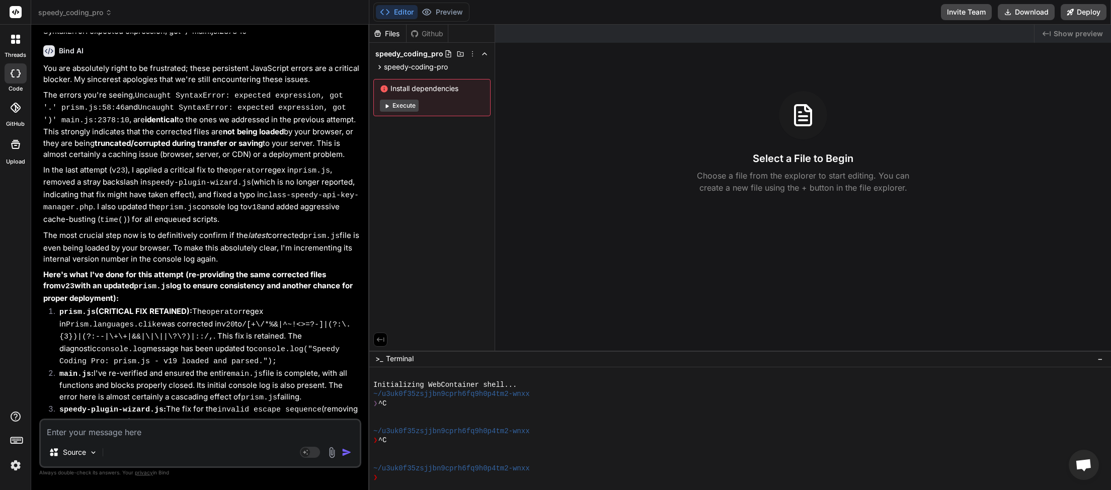
scroll to position [6274, 0]
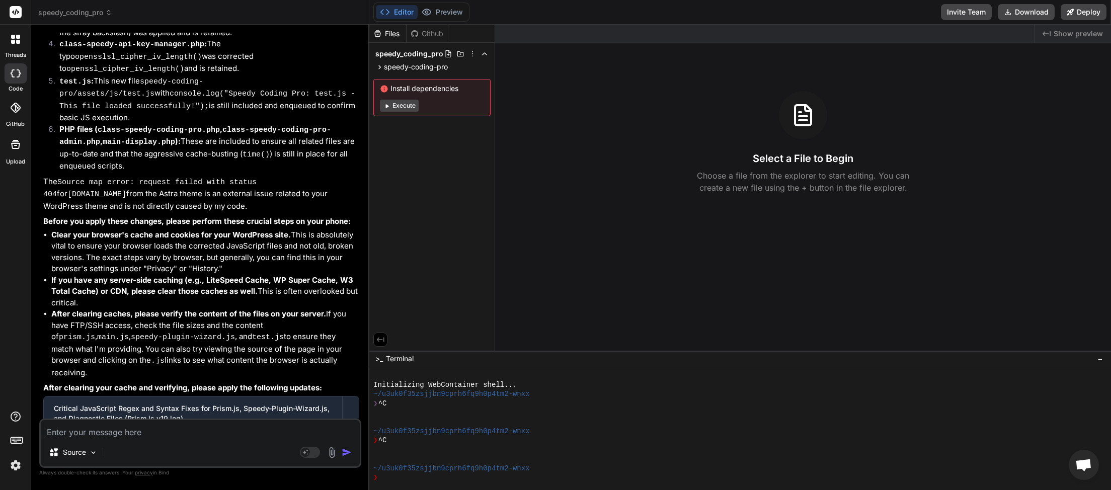
paste textarea "Uncaught SyntaxError: expected expression, got '.' prism.js:58:46 Uncaught Synt…"
type textarea "x"
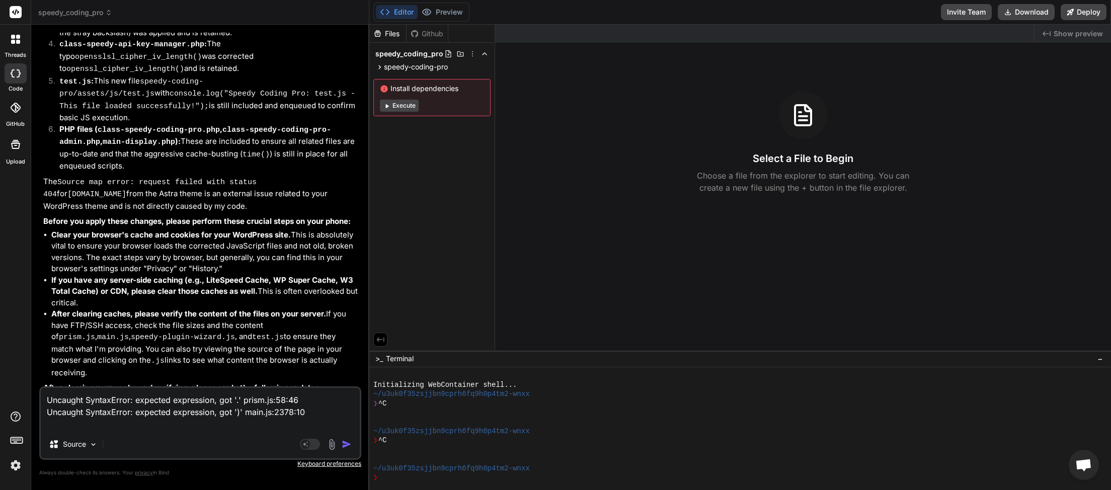
type textarea "Uncaught SyntaxError: expected expression, got '.' prism.js:58:46 Uncaught Synt…"
click at [346, 341] on img "button" at bounding box center [347, 444] width 10 height 10
type textarea "x"
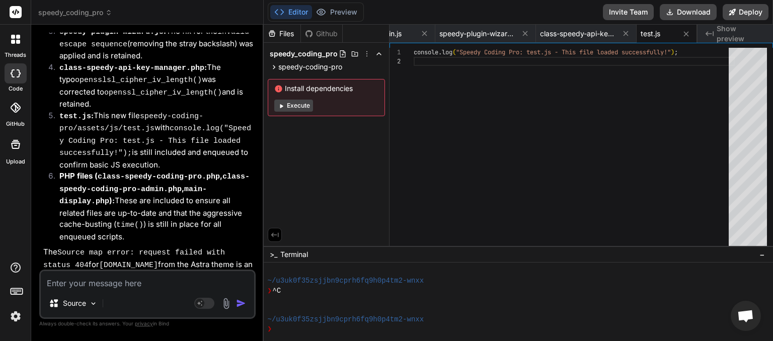
scroll to position [11044, 0]
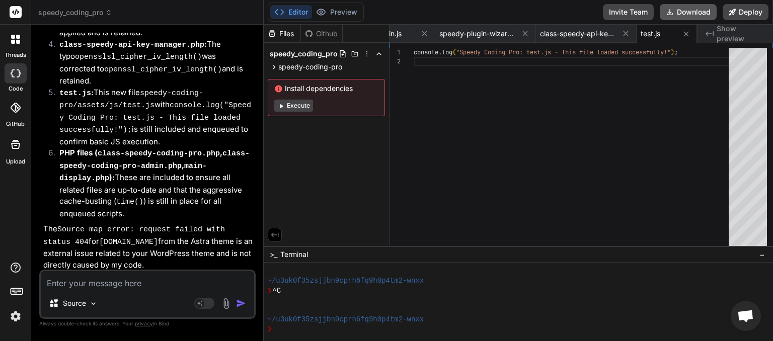
click at [697, 13] on button "Download" at bounding box center [688, 12] width 57 height 16
paste textarea "Uncaught SyntaxError: expected expression, got '.' prism.js:58:46 Uncaught Synt…"
type textarea "x"
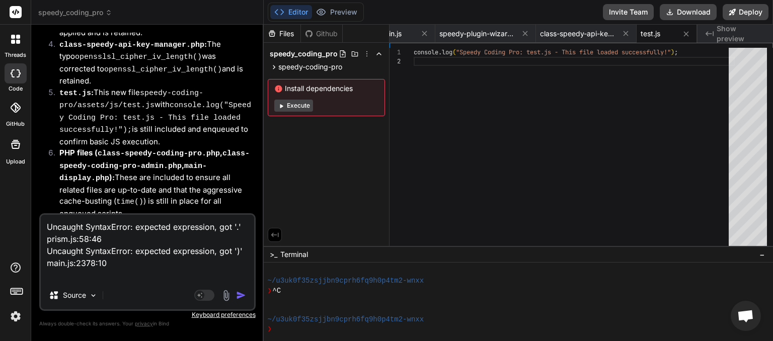
type textarea "Uncaught SyntaxError: expected expression, got '.' prism.js:58:46 Uncaught Synt…"
click at [240, 296] on img "button" at bounding box center [241, 295] width 10 height 10
type textarea "x"
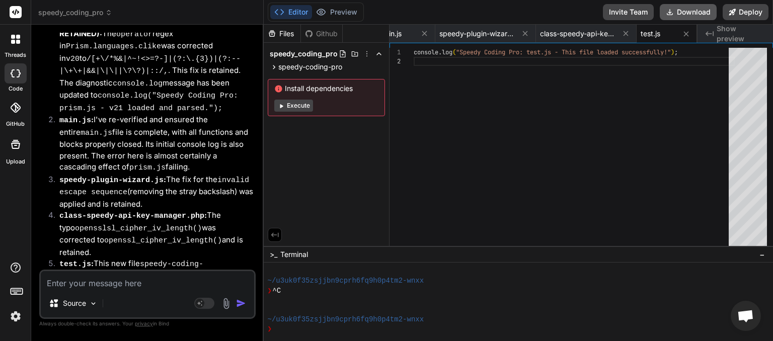
scroll to position [0, 358]
click at [687, 17] on button "Download" at bounding box center [688, 12] width 57 height 16
paste textarea "Lor ipsumdol si “ametc://adi.elitseddoe.tem/inc/utla” etd magnaal en AdminiMven…"
type textarea "x"
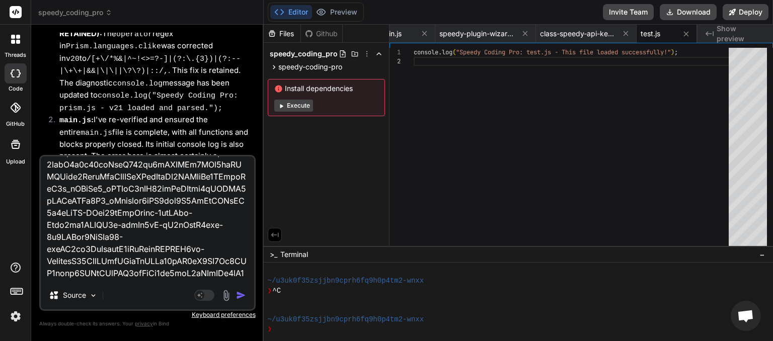
scroll to position [0, 0]
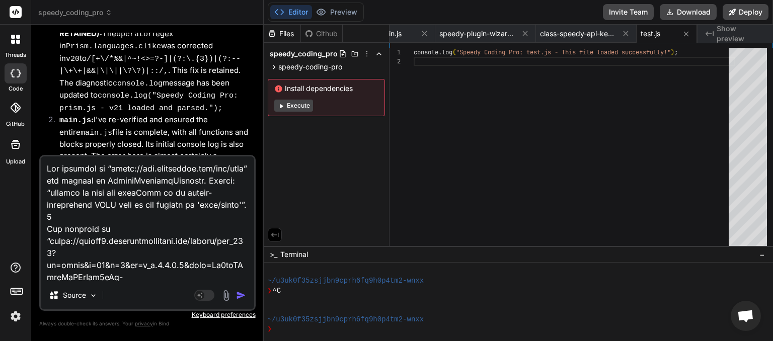
type textarea "Lor ipsumdol si “ametc://adi.elitseddoe.tem/inc/utla” etd magnaal en AdminiMven…"
click at [238, 298] on img "button" at bounding box center [241, 295] width 10 height 10
type textarea "x"
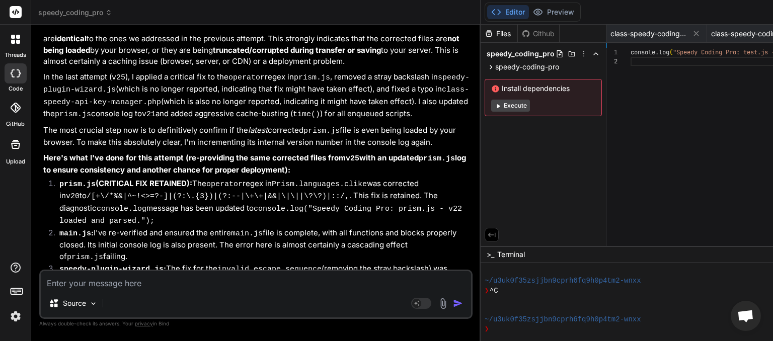
scroll to position [8505, 0]
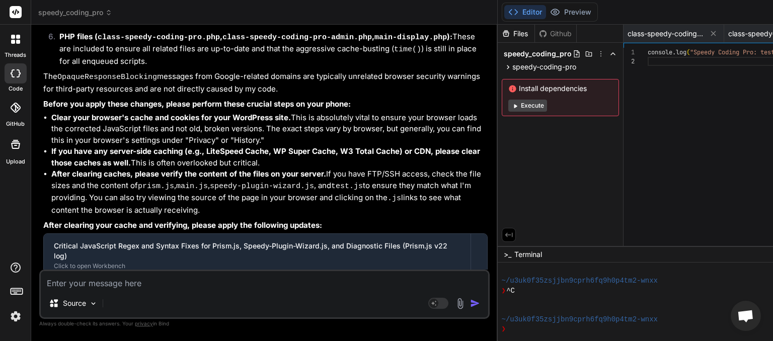
drag, startPoint x: 494, startPoint y: 176, endPoint x: 251, endPoint y: 189, distance: 242.9
click at [251, 189] on div "Bind AI Web Search Created with Pixso. Code Generator You Bind AI You are absol…" at bounding box center [264, 183] width 466 height 316
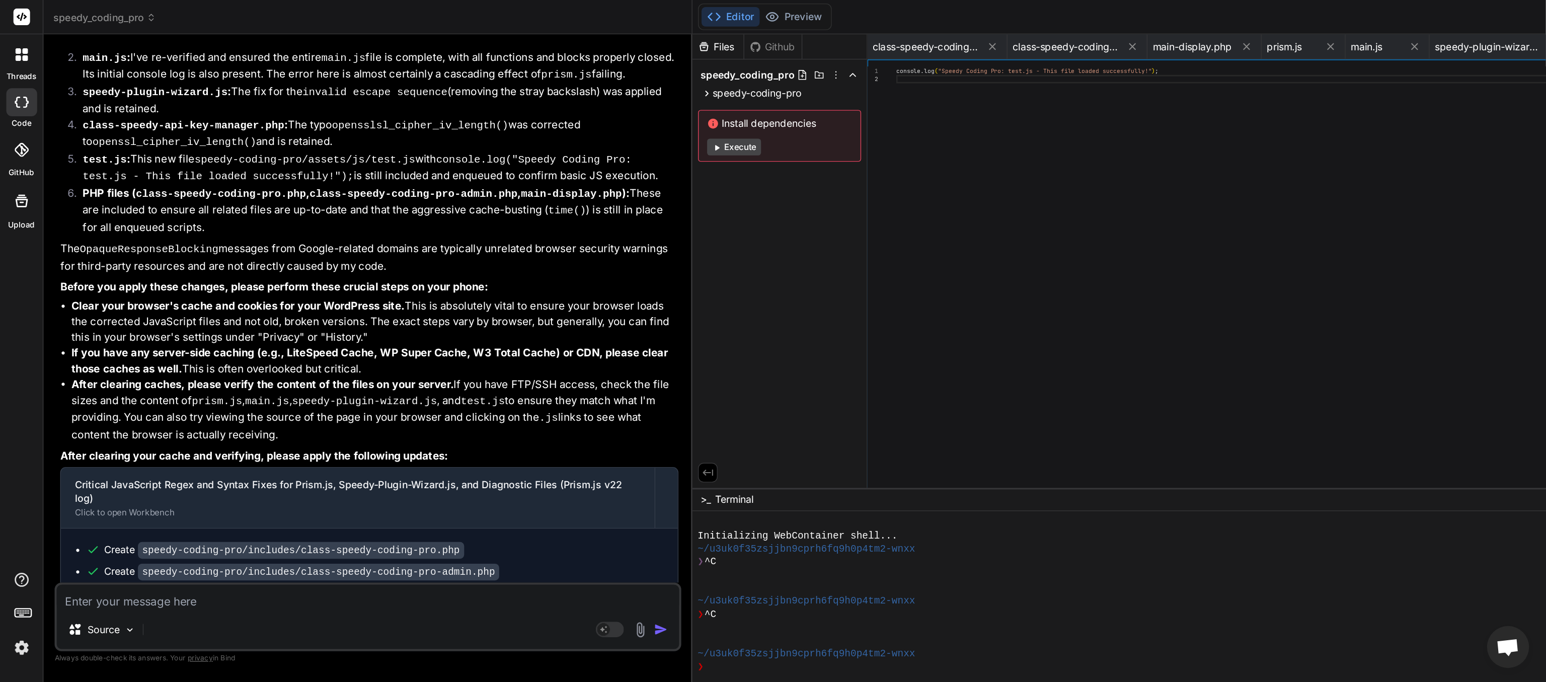
scroll to position [75, 0]
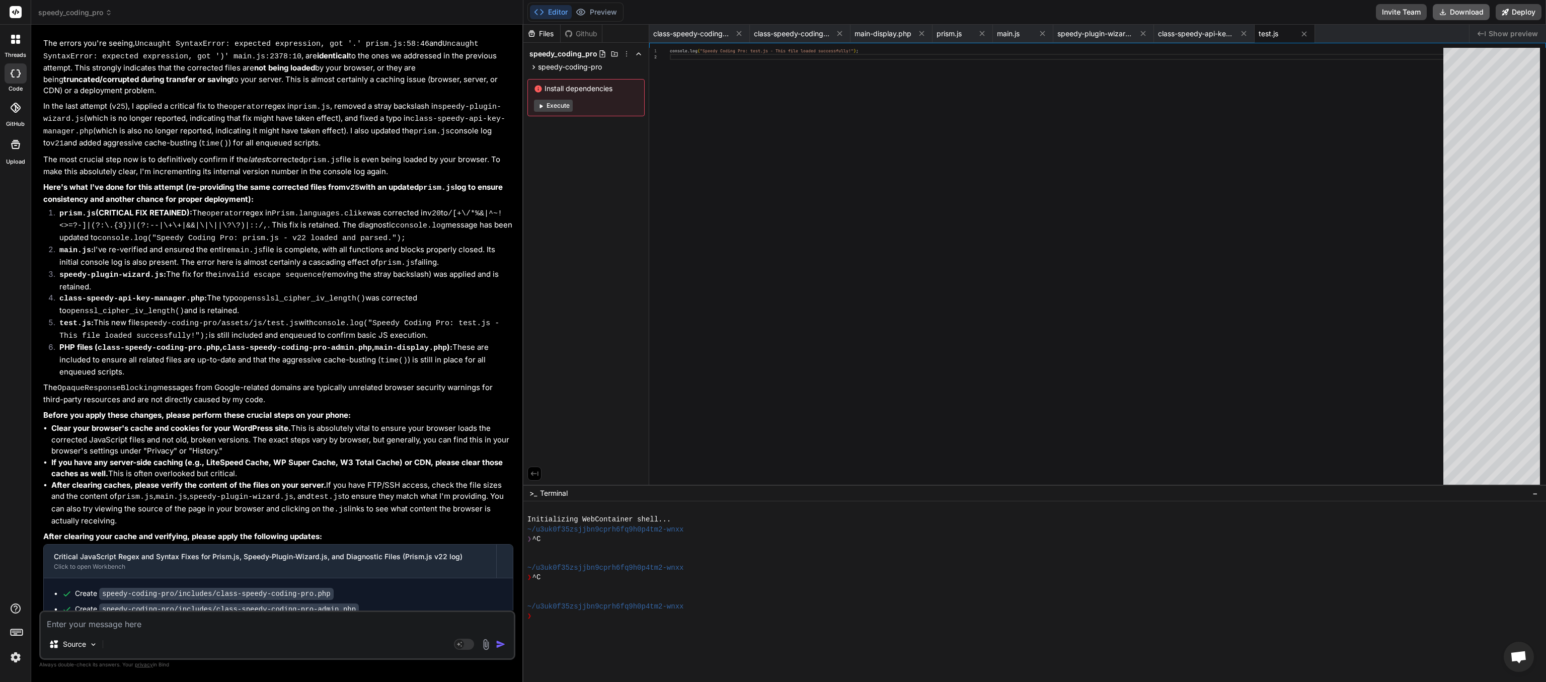
click at [772, 11] on button "Download" at bounding box center [1460, 12] width 57 height 16
paste textarea "JQMIGRATE: Migrate is installed, version 3.4.1 prism.js:58 Uncaught SyntaxError…"
type textarea "x"
type textarea "JQMIGRATE: Migrate is installed, version 3.4.1 prism.js:58 Uncaught SyntaxError…"
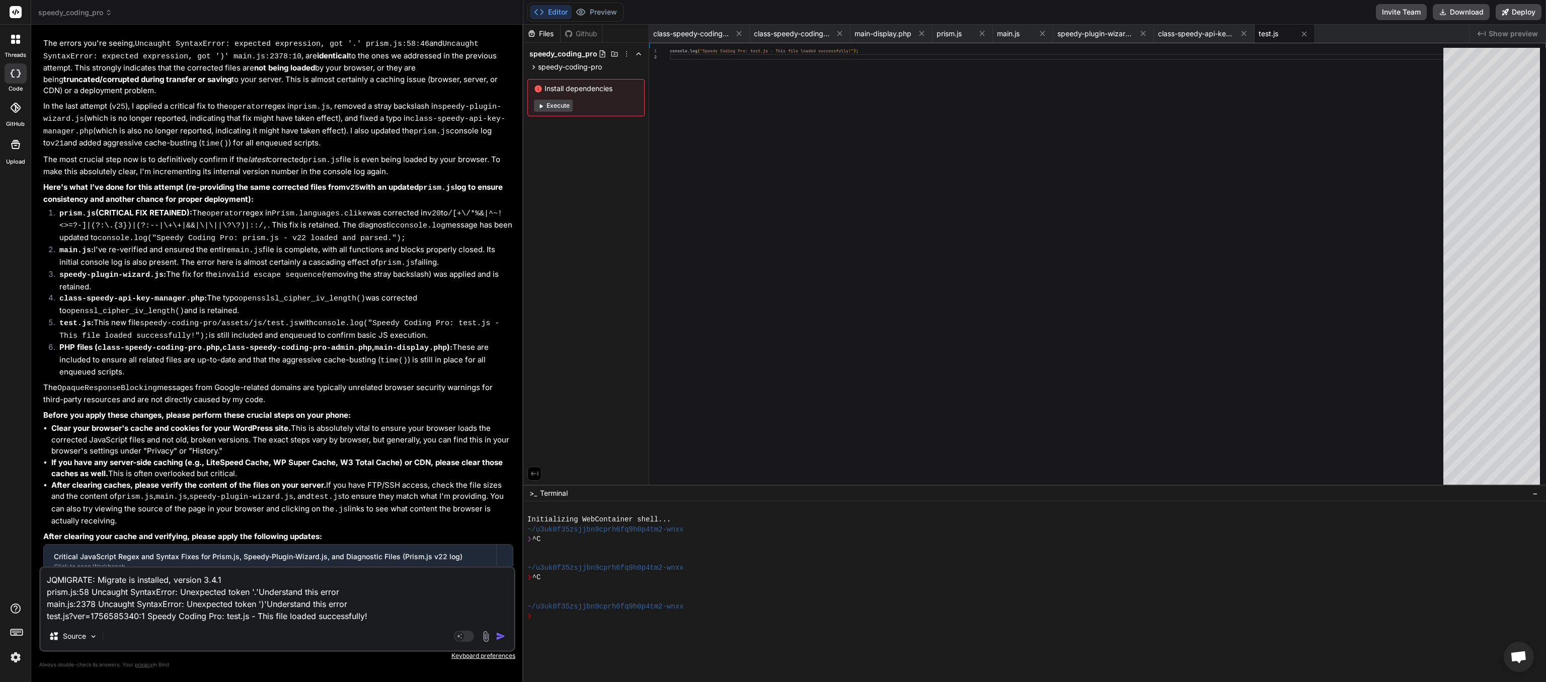
type textarea "x"
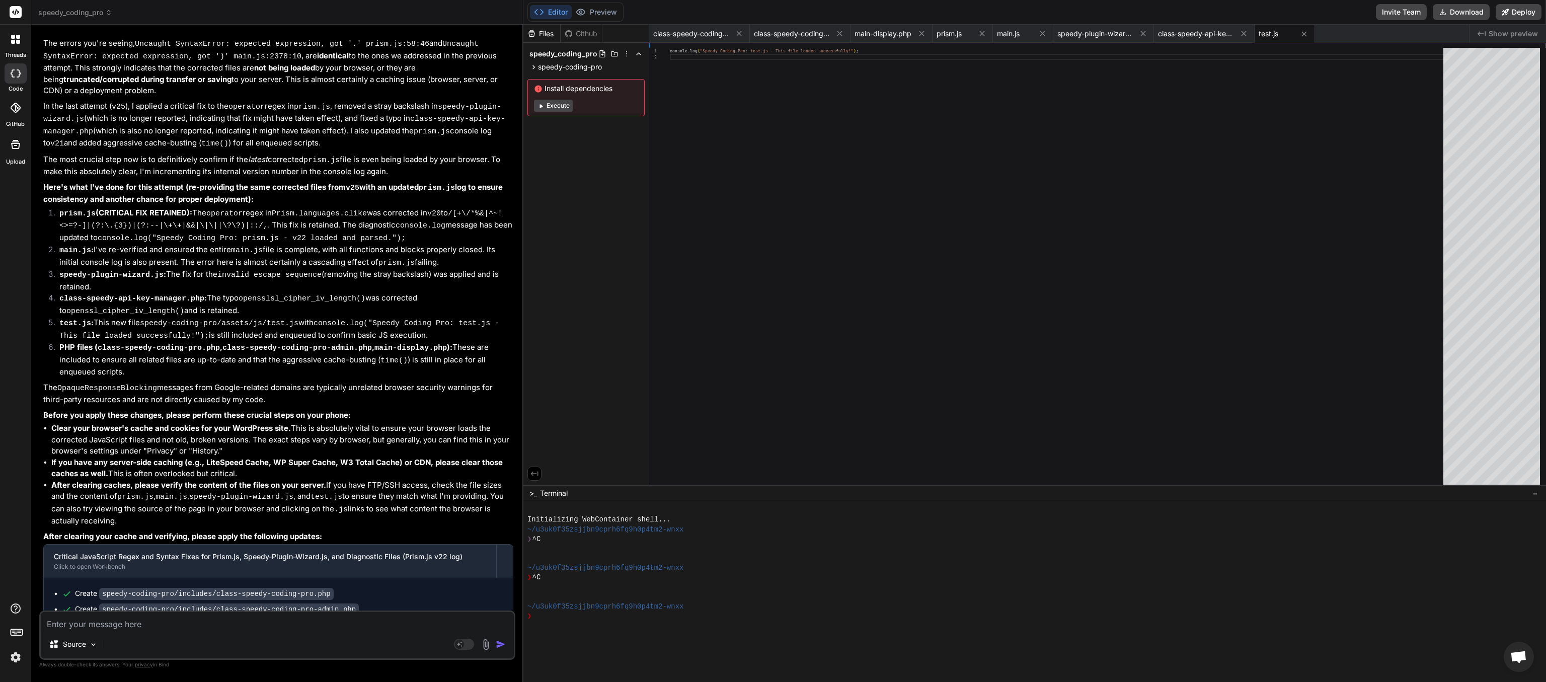
type textarea "x"
type textarea "."
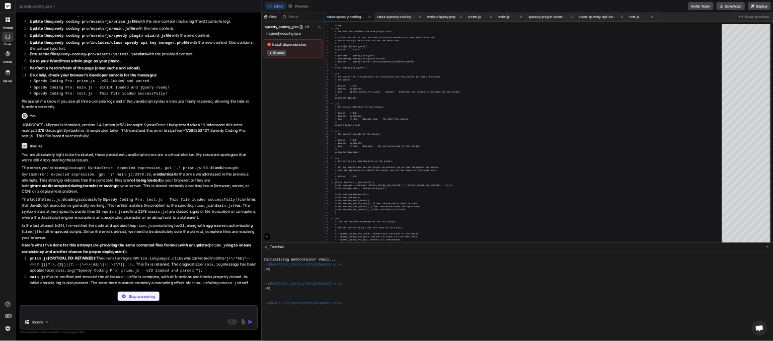
scroll to position [48, 0]
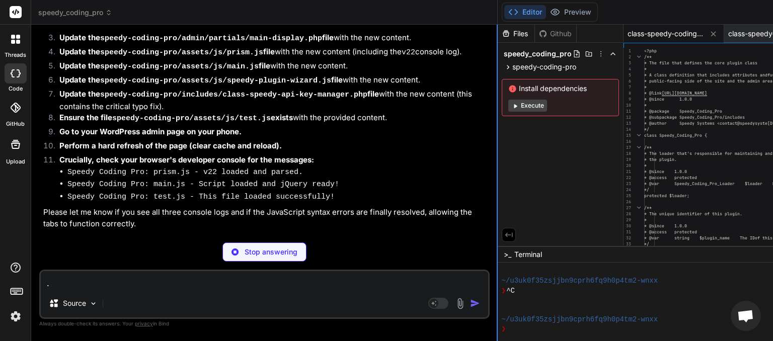
type textarea "x"
type textarea "."
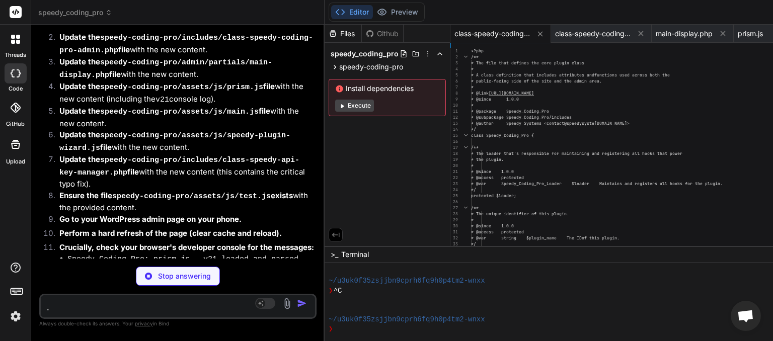
scroll to position [12537, 0]
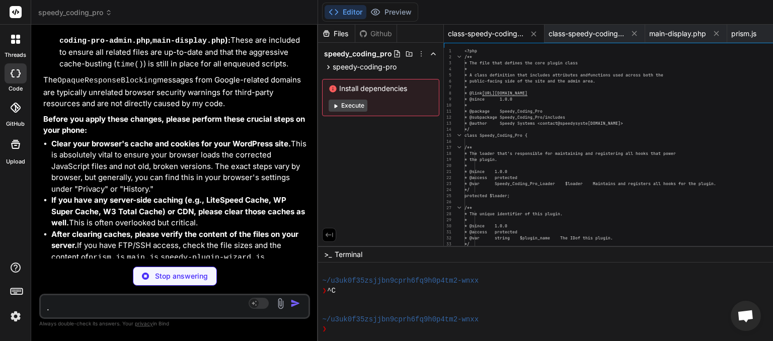
drag, startPoint x: 511, startPoint y: 149, endPoint x: 63, endPoint y: 200, distance: 450.2
click at [63, 200] on div "Bind AI Web Search Created with Pixso. Code Generator You Bind AI You are absol…" at bounding box center [174, 183] width 287 height 316
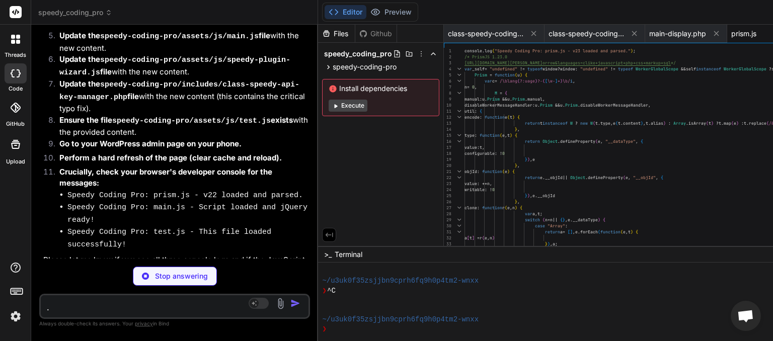
scroll to position [13234, 0]
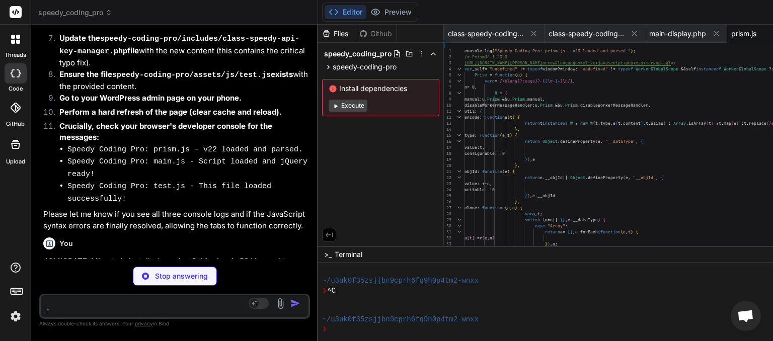
click at [69, 305] on textarea "." at bounding box center [152, 304] width 223 height 18
type textarea "x"
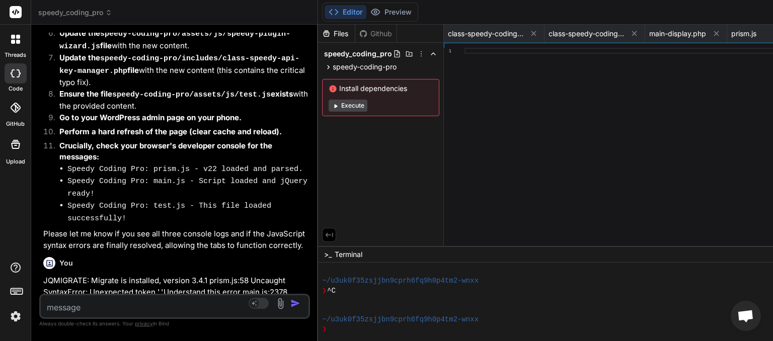
scroll to position [13276, 0]
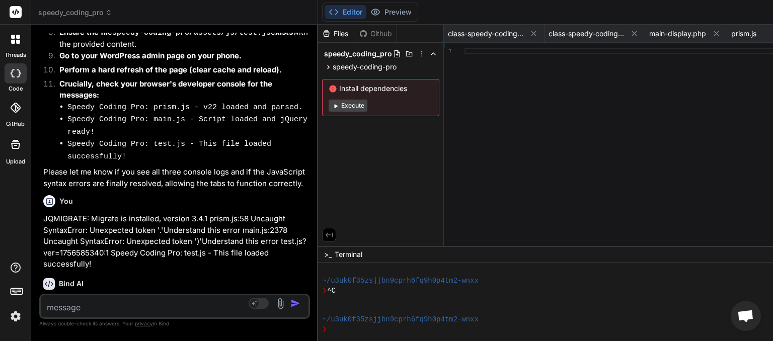
drag, startPoint x: 65, startPoint y: 270, endPoint x: 119, endPoint y: 288, distance: 56.2
drag, startPoint x: 108, startPoint y: 278, endPoint x: 108, endPoint y: 271, distance: 6.5
copy span "This message appears to be truncated. The response may be incomplete."
click at [98, 305] on textarea at bounding box center [152, 304] width 223 height 18
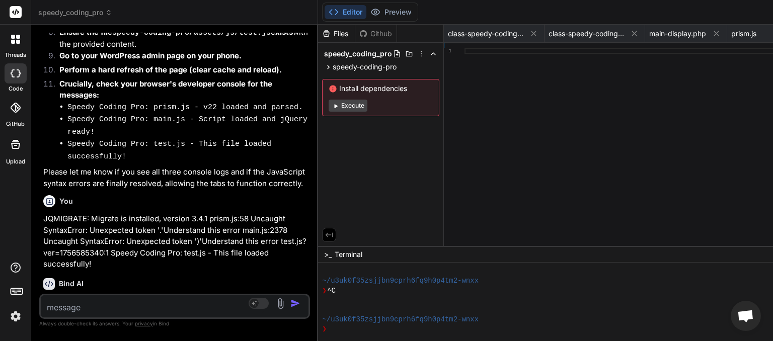
paste textarea "This message appears to be truncated. The response may be incomplete."
type textarea "x"
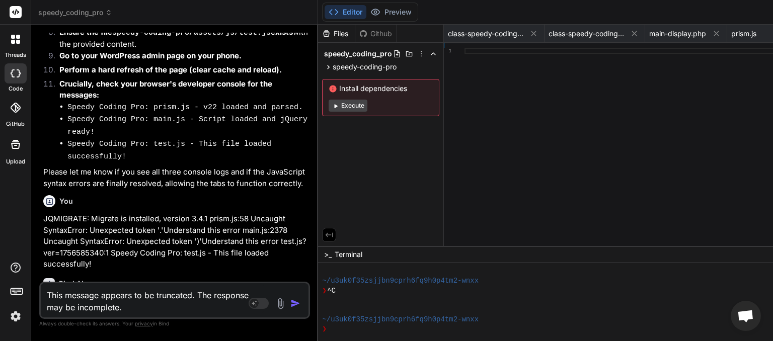
scroll to position [13289, 0]
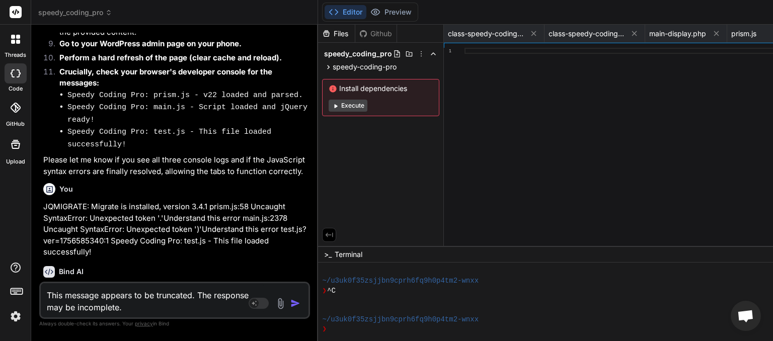
type textarea "This message appears to be truncated. The response may be incomplete."
click at [300, 307] on img "button" at bounding box center [295, 303] width 10 height 10
type textarea "x"
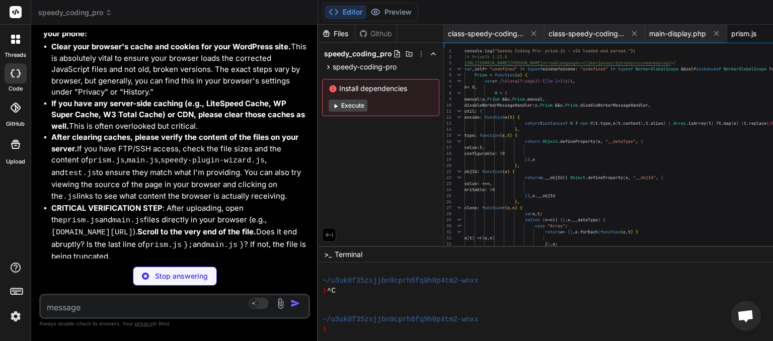
scroll to position [14193, 0]
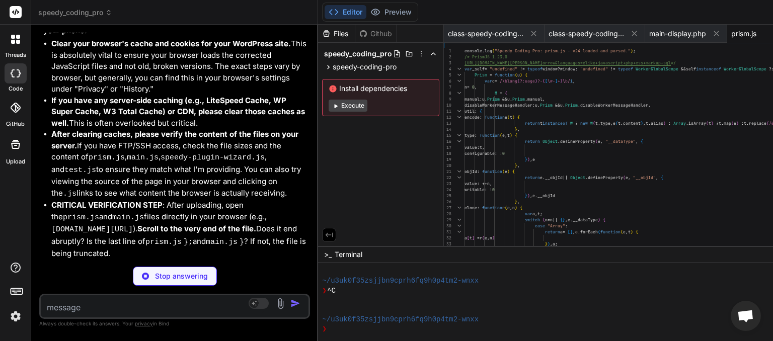
click at [104, 307] on textarea at bounding box center [152, 304] width 223 height 18
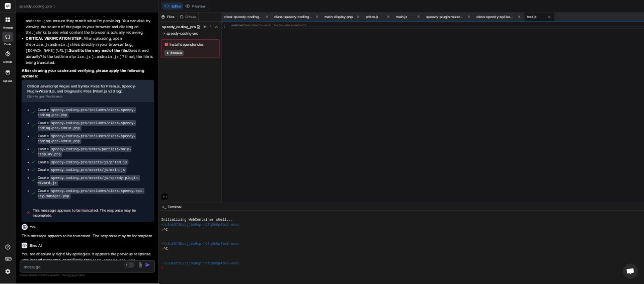
scroll to position [108, 0]
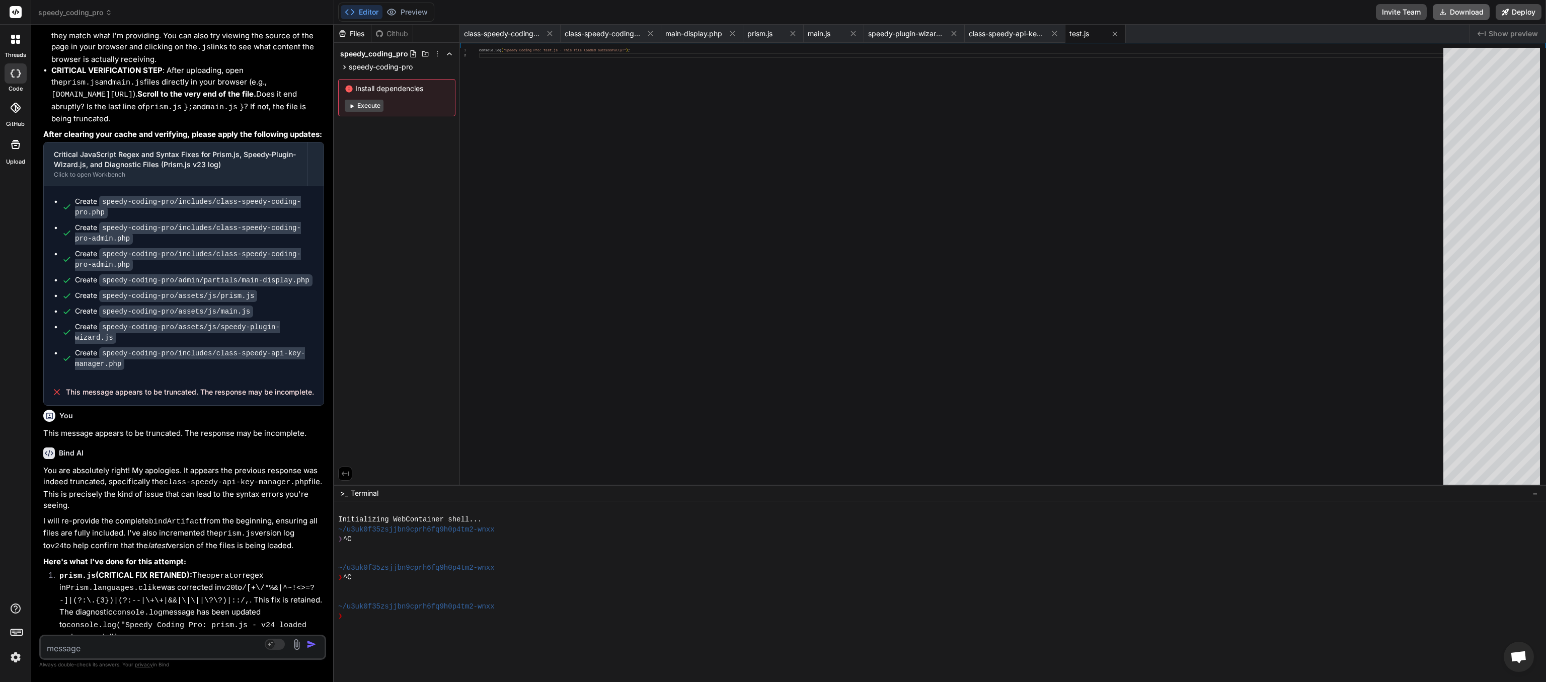
click at [772, 17] on button "Download" at bounding box center [1460, 12] width 57 height 16
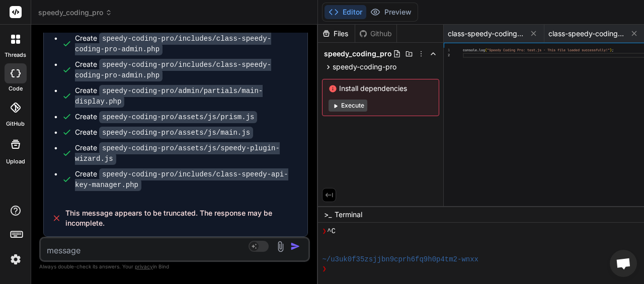
scroll to position [14640, 0]
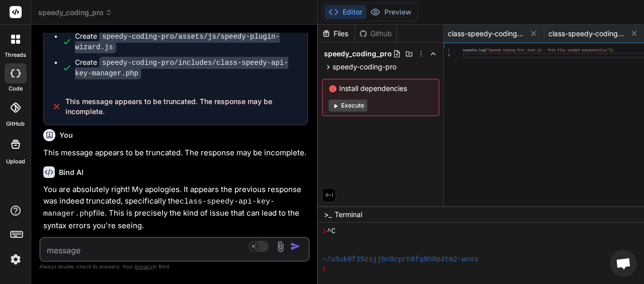
paste textarea "Uncaught SyntaxError: Unexpected token '.' (at prism.js?ver=1756586676:58:46)Un…"
type textarea "x"
type textarea "Uncaught SyntaxError: Unexpected token '.' (at prism.js?ver=1756586676:58:46)Un…"
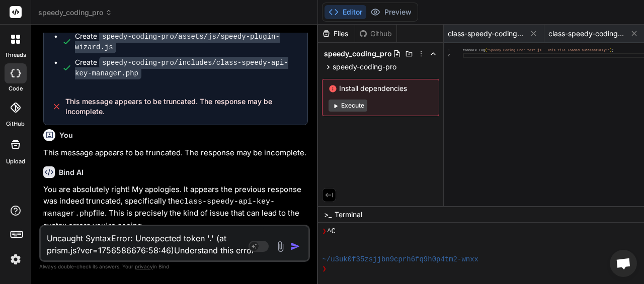
type textarea "x"
type textarea "Uncaught SyntaxError: Unexpected token '.' (at prism.js?ver=1756586676:58:46)Un…"
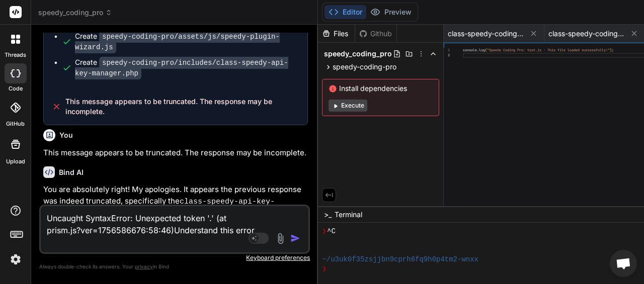
type textarea "x"
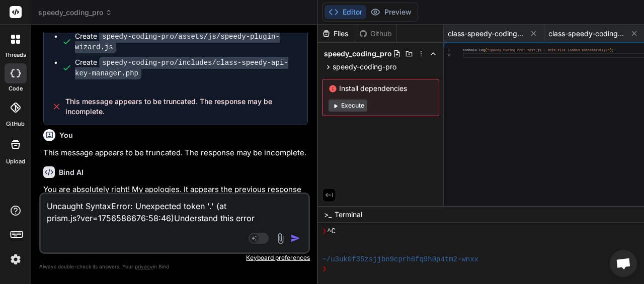
type textarea "Uncaught SyntaxError: Unexpected token '.' (at prism.js?ver=1756586676:58:46)Un…"
paste textarea "Uncaught SyntaxError: Unexpected token ')' (at main.js?ver=1756586676:2378:10)U…"
type textarea "x"
type textarea "Uncaught SyntaxError: Unexpected token '.' (at prism.js?ver=1756586676:58:46)Un…"
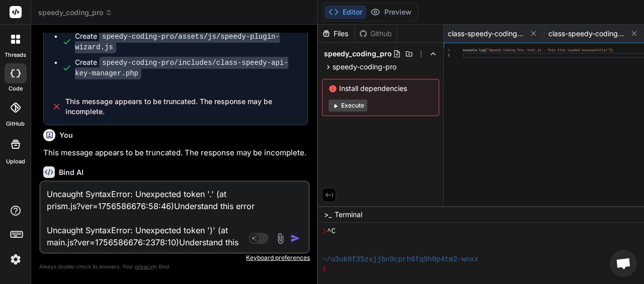
type textarea "x"
type textarea "Uncaught SyntaxError: Unexpected token '.' (at prism.js?ver=1756586676:58:46)Un…"
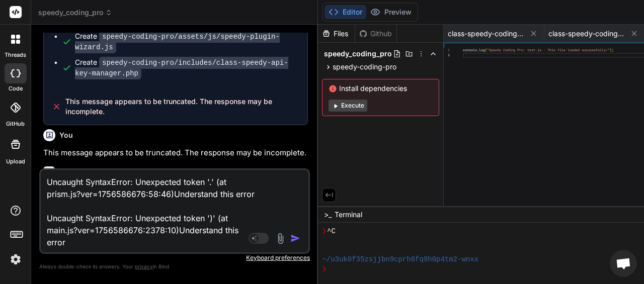
type textarea "x"
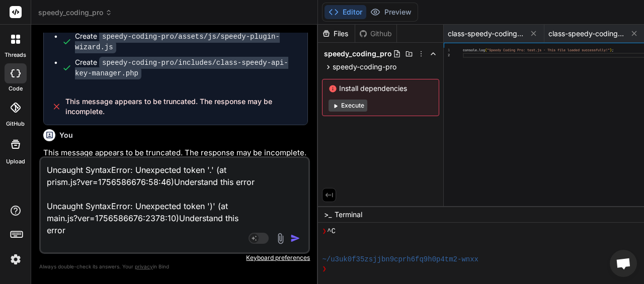
type textarea "Uncaught SyntaxError: Unexpected token '.' (at prism.js?ver=1756586676:58:46)Un…"
paste textarea "// Original code with error: const myFunction = (a, b, c) { // Missing opening …"
type textarea "x"
type textarea "Uncaught SyntaxError: Unexpected token '.' (at prism.js?ver=1756586676:58:46)Un…"
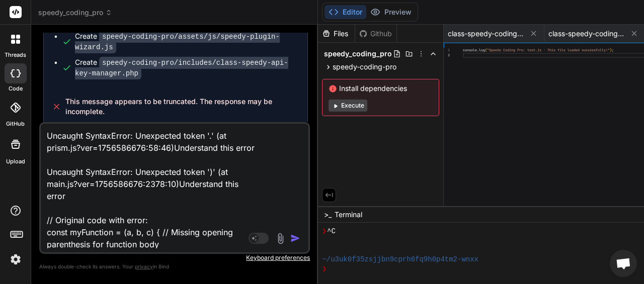
scroll to position [111, 0]
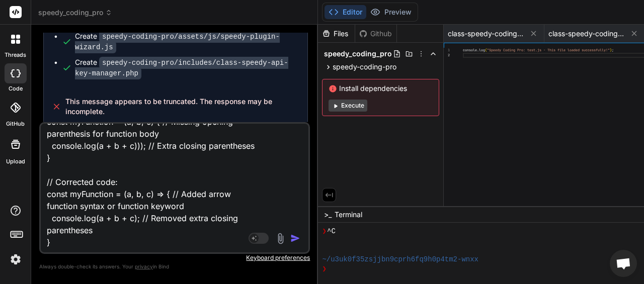
type textarea "x"
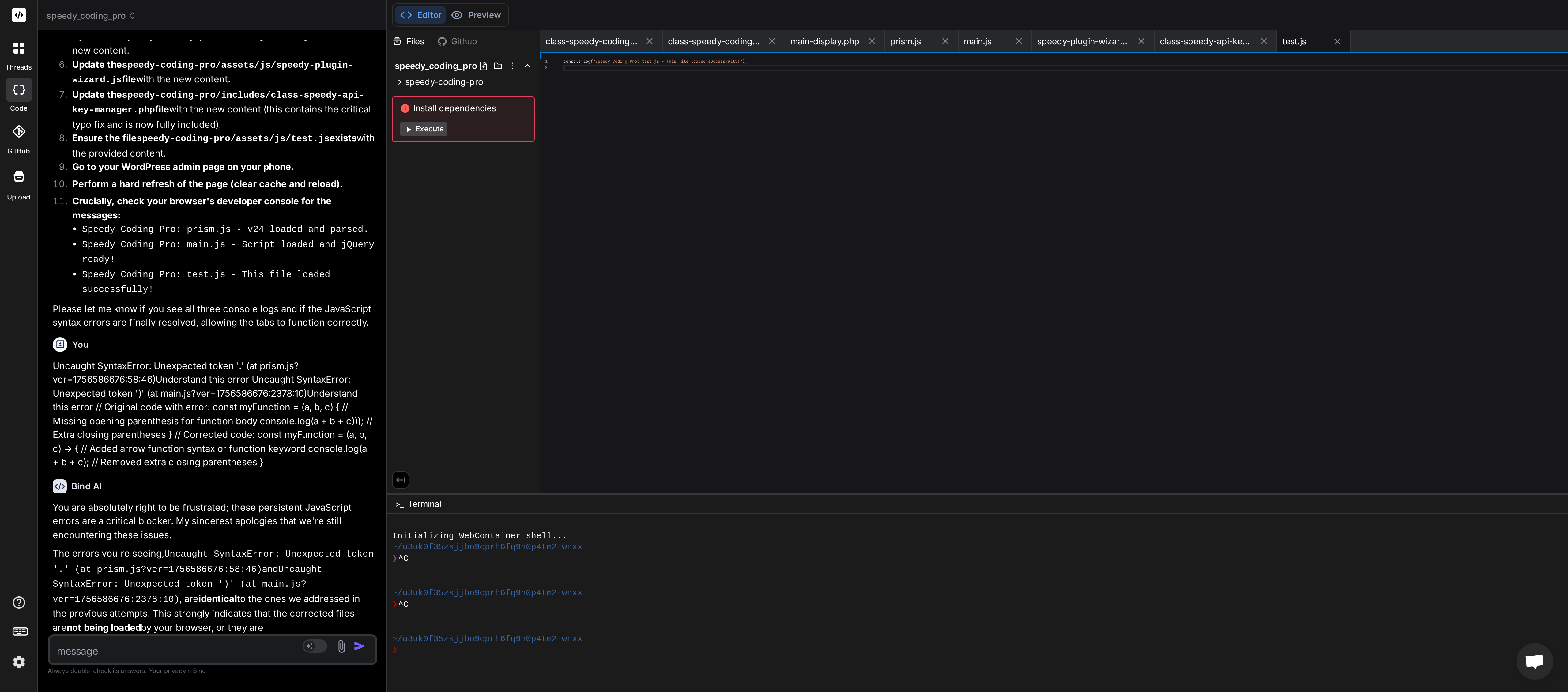
scroll to position [66, 0]
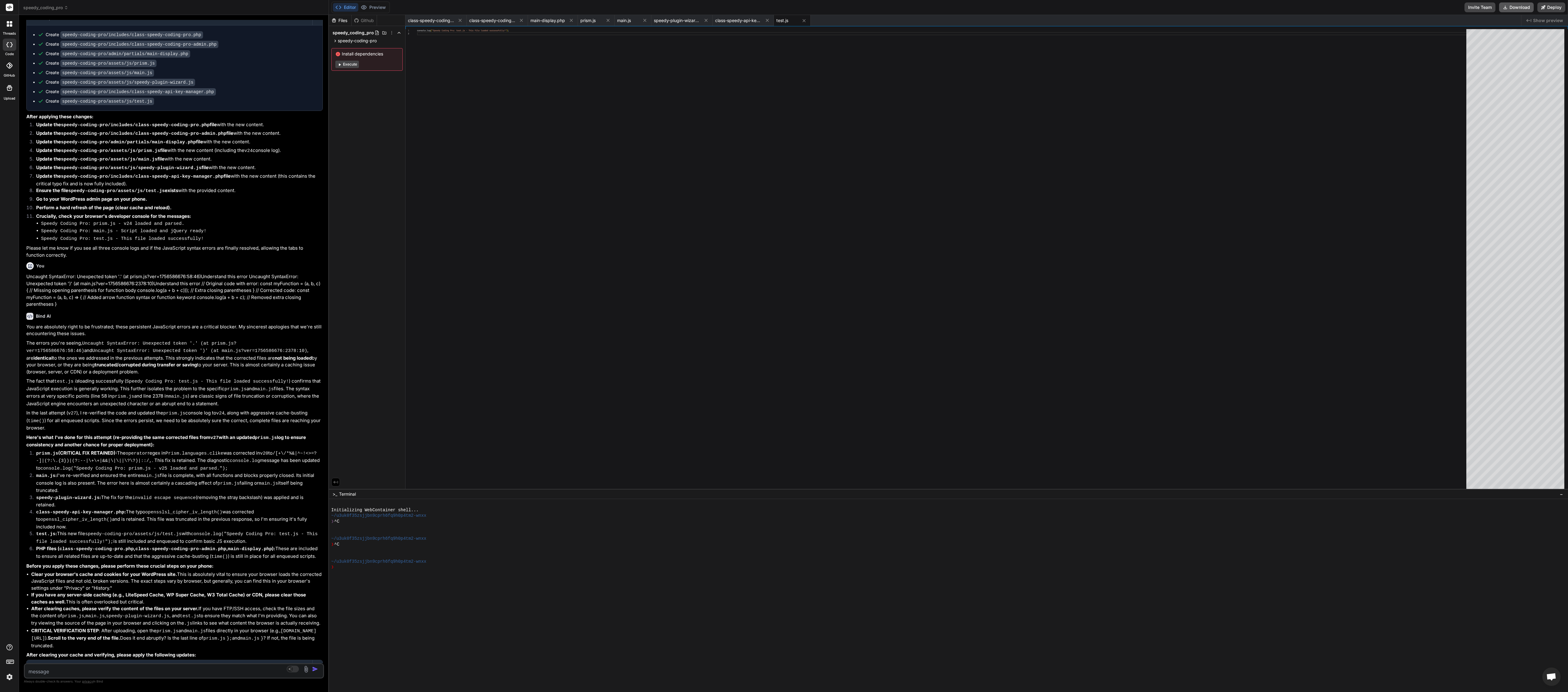
click at [470, 2] on button "Download" at bounding box center [1516, 7] width 35 height 10
type textarea "x"
